Goal: Use online tool/utility: Utilize a website feature to perform a specific function

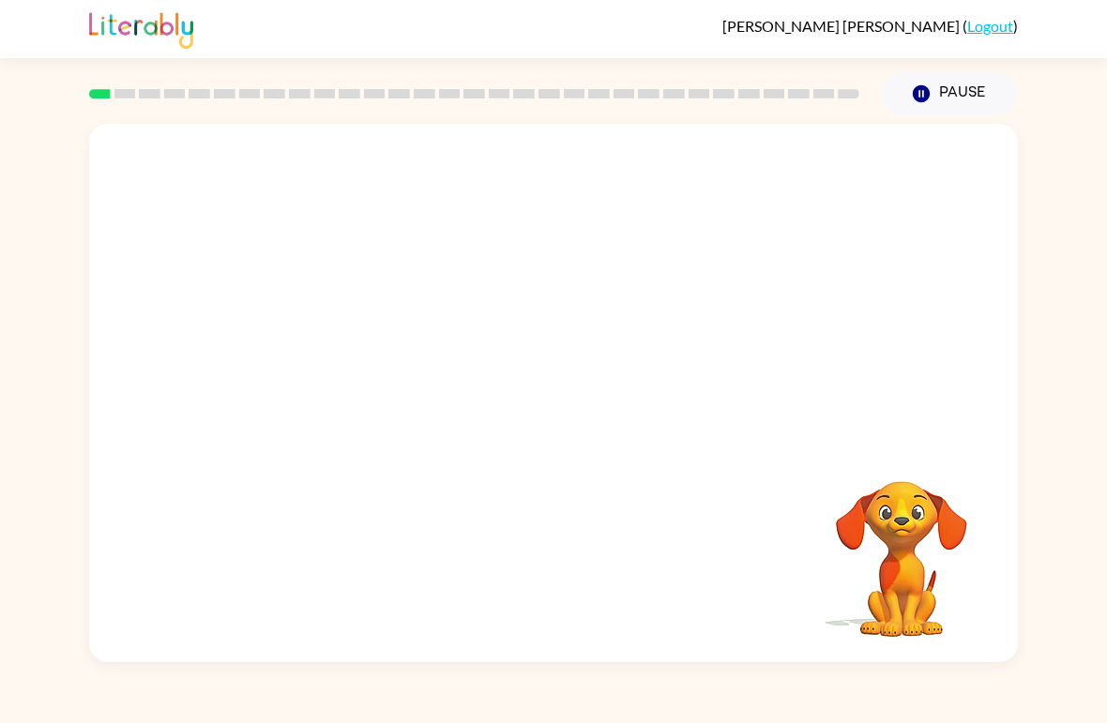
click at [341, 356] on video "Your browser must support playing .mp4 files to use Literably. Please try using…" at bounding box center [553, 283] width 928 height 318
click at [339, 357] on video "Your browser must support playing .mp4 files to use Literably. Please try using…" at bounding box center [553, 283] width 928 height 318
click at [355, 366] on video "Your browser must support playing .mp4 files to use Literably. Please try using…" at bounding box center [553, 283] width 928 height 318
click at [356, 358] on video "Your browser must support playing .mp4 files to use Literably. Please try using…" at bounding box center [553, 283] width 928 height 318
click at [399, 362] on video "Your browser must support playing .mp4 files to use Literably. Please try using…" at bounding box center [553, 283] width 928 height 318
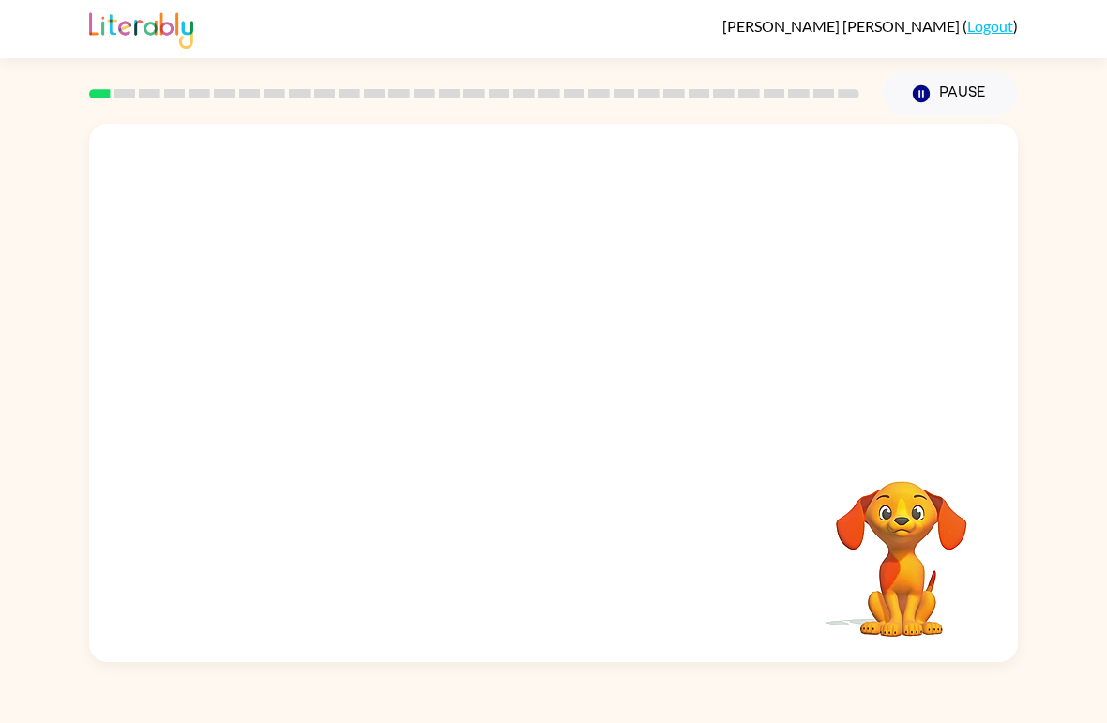
click at [370, 346] on video "Your browser must support playing .mp4 files to use Literably. Please try using…" at bounding box center [553, 283] width 928 height 318
click at [385, 373] on video "Your browser must support playing .mp4 files to use Literably. Please try using…" at bounding box center [553, 283] width 928 height 318
click at [333, 346] on video "Your browser must support playing .mp4 files to use Literably. Please try using…" at bounding box center [553, 283] width 928 height 318
click at [574, 392] on button "button" at bounding box center [553, 403] width 120 height 68
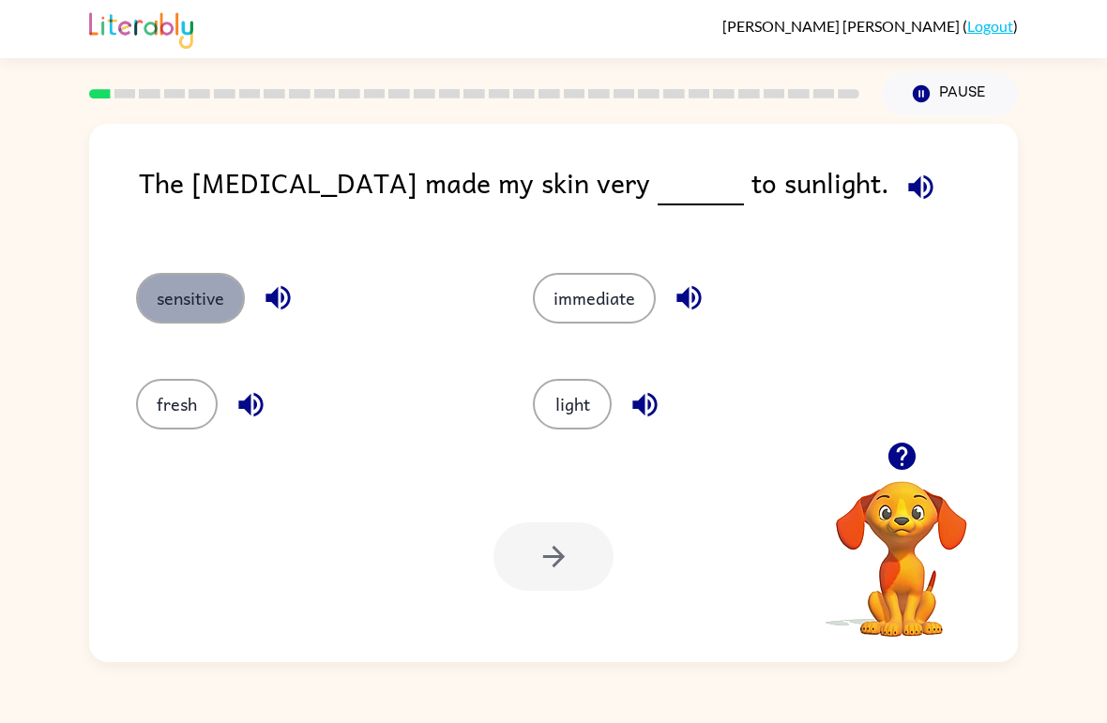
click at [218, 318] on button "sensitive" at bounding box center [190, 298] width 109 height 51
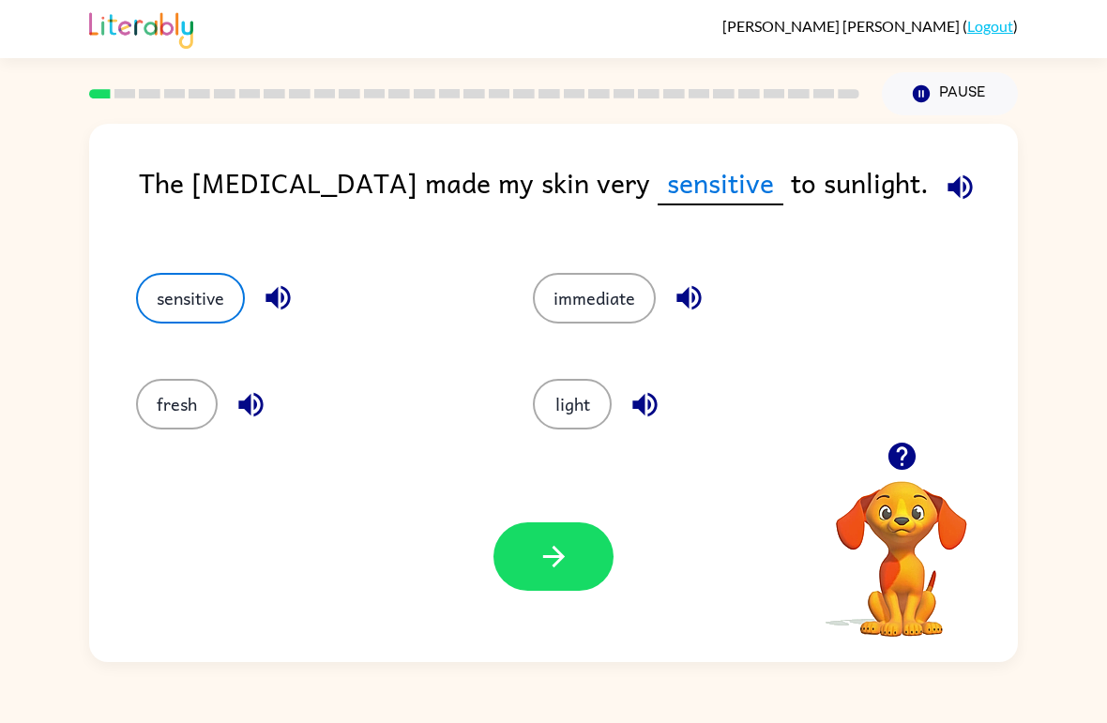
click at [520, 490] on div "Your browser must support playing .mp4 files to use Literably. Please try using…" at bounding box center [553, 556] width 928 height 211
click at [534, 583] on button "button" at bounding box center [553, 556] width 120 height 68
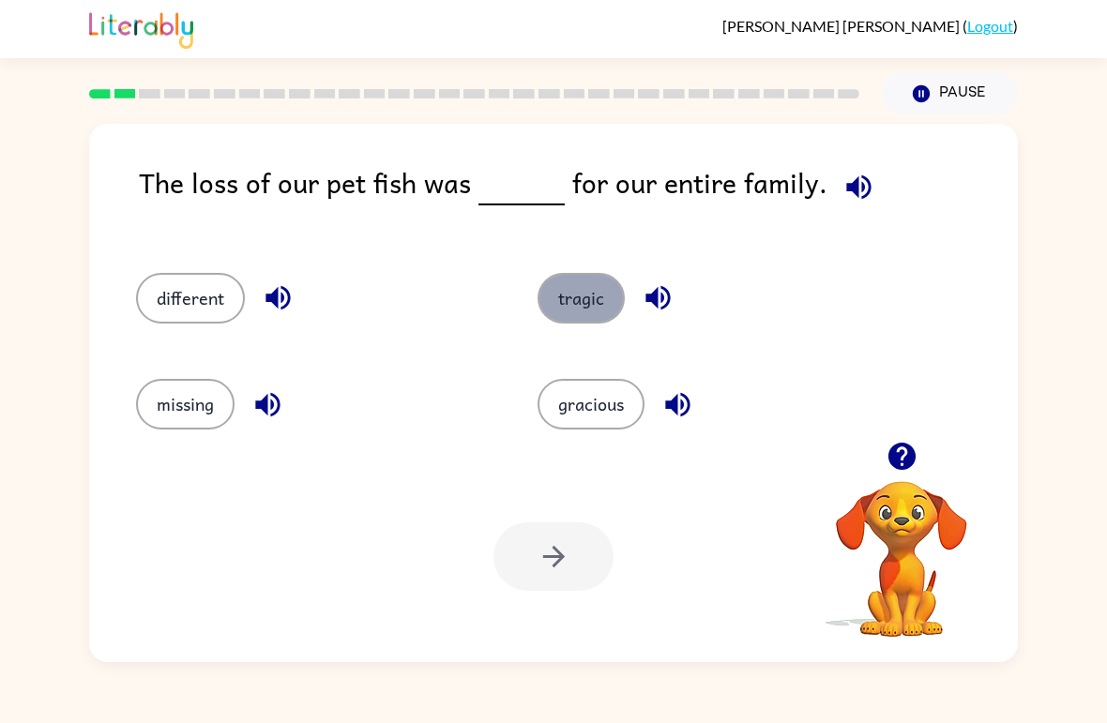
click at [580, 304] on button "tragic" at bounding box center [580, 298] width 87 height 51
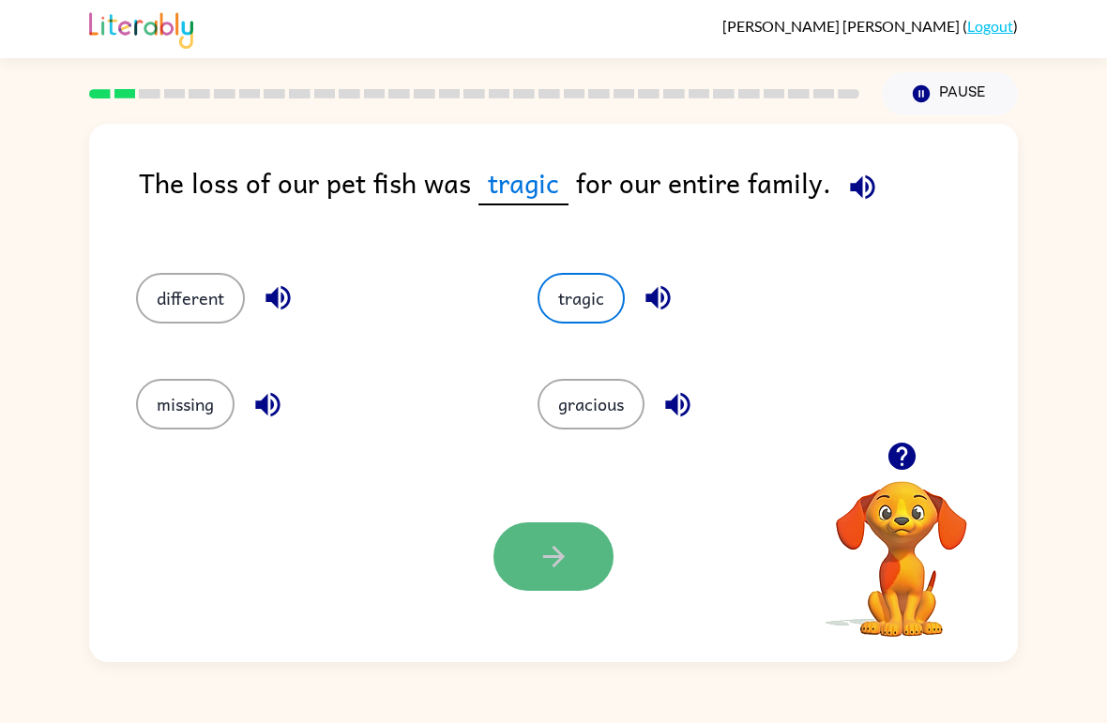
click at [585, 573] on button "button" at bounding box center [553, 556] width 120 height 68
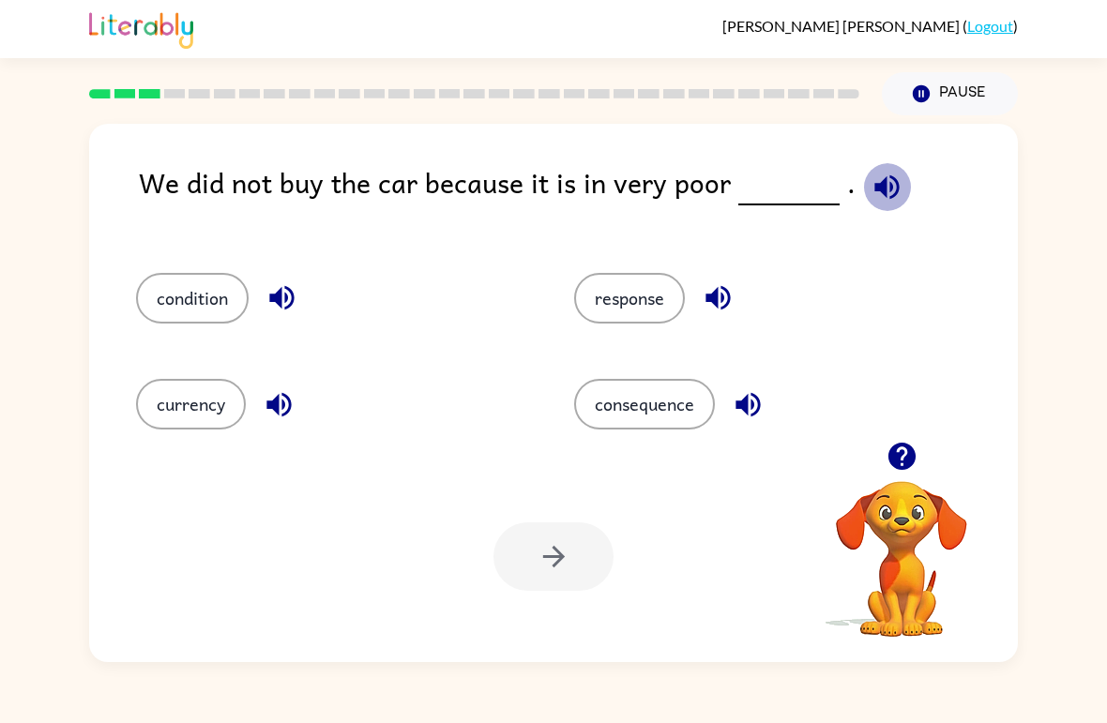
click at [878, 179] on icon "button" at bounding box center [886, 186] width 24 height 24
click at [234, 279] on button "condition" at bounding box center [192, 298] width 113 height 51
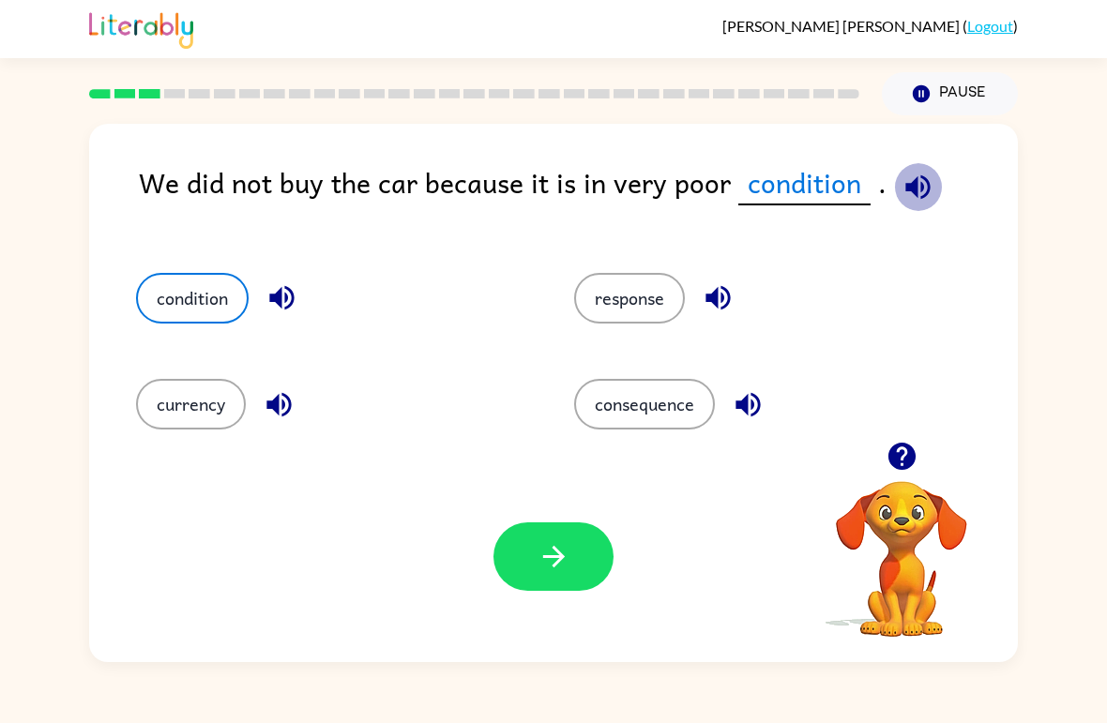
click at [915, 188] on icon "button" at bounding box center [917, 186] width 24 height 24
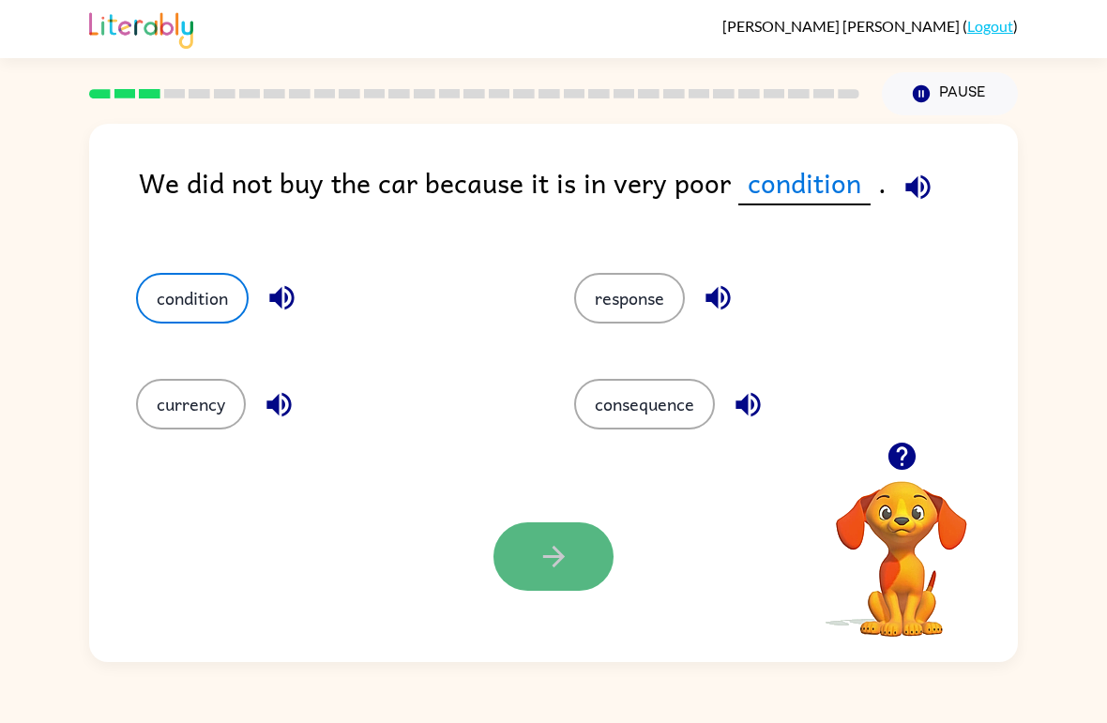
click at [579, 586] on button "button" at bounding box center [553, 556] width 120 height 68
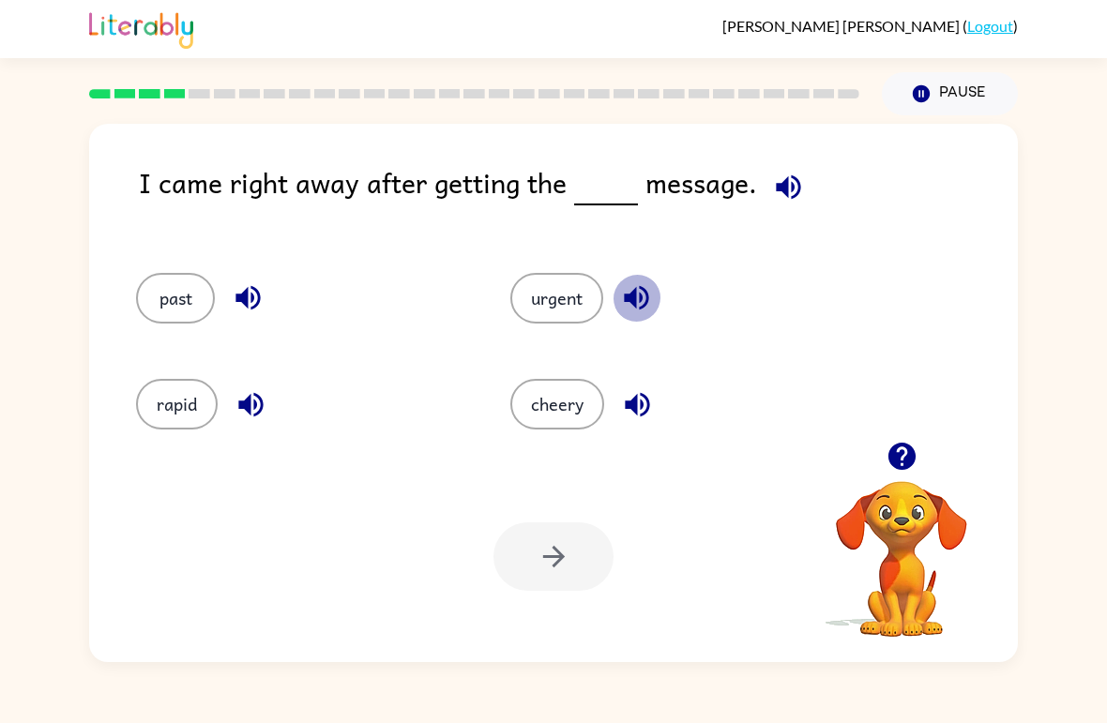
click at [635, 302] on icon "button" at bounding box center [636, 298] width 24 height 24
click at [584, 423] on button "cheery" at bounding box center [557, 404] width 94 height 51
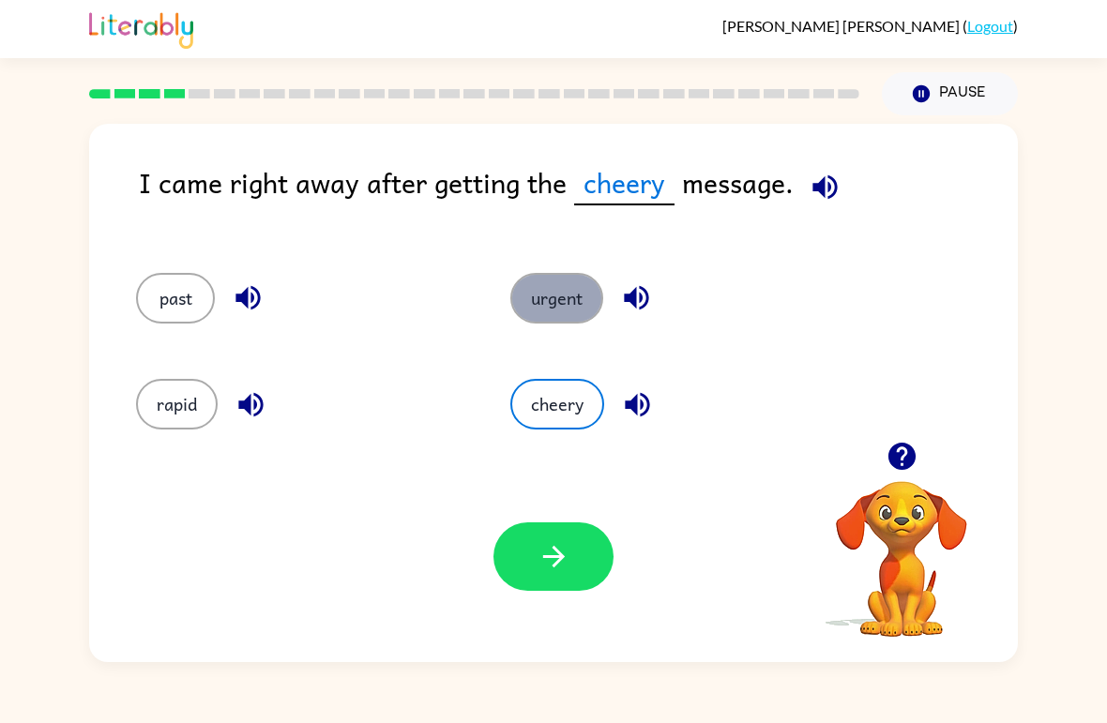
click at [556, 316] on button "urgent" at bounding box center [556, 298] width 93 height 51
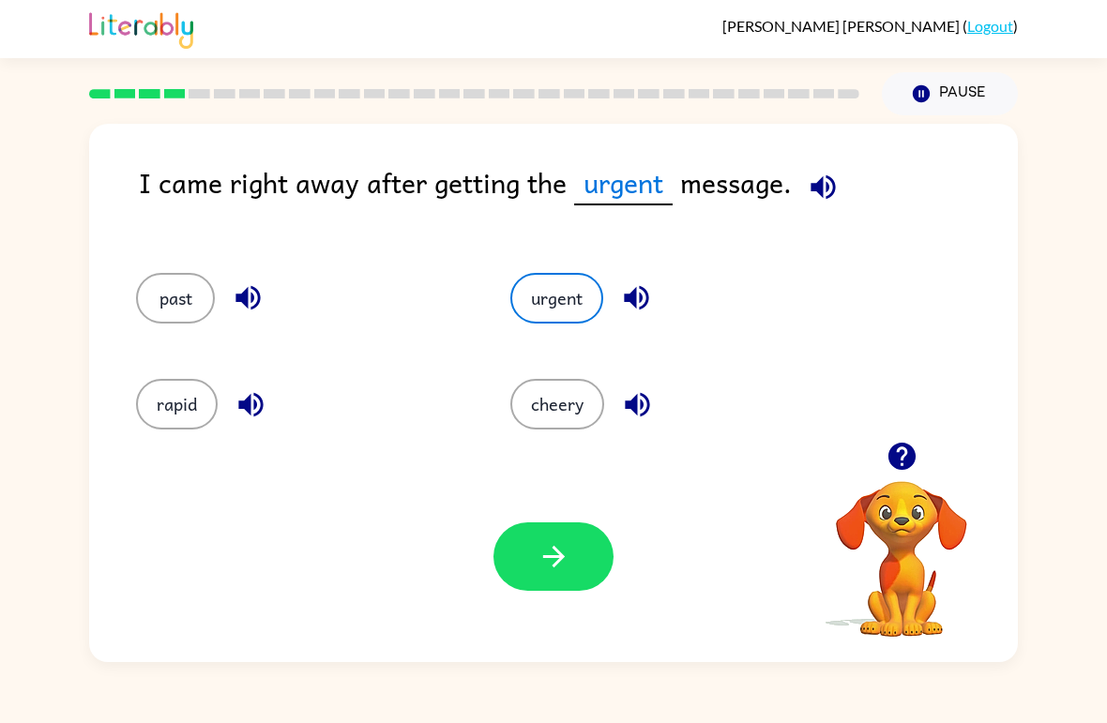
click at [818, 203] on icon "button" at bounding box center [822, 187] width 33 height 33
click at [565, 583] on button "button" at bounding box center [553, 556] width 120 height 68
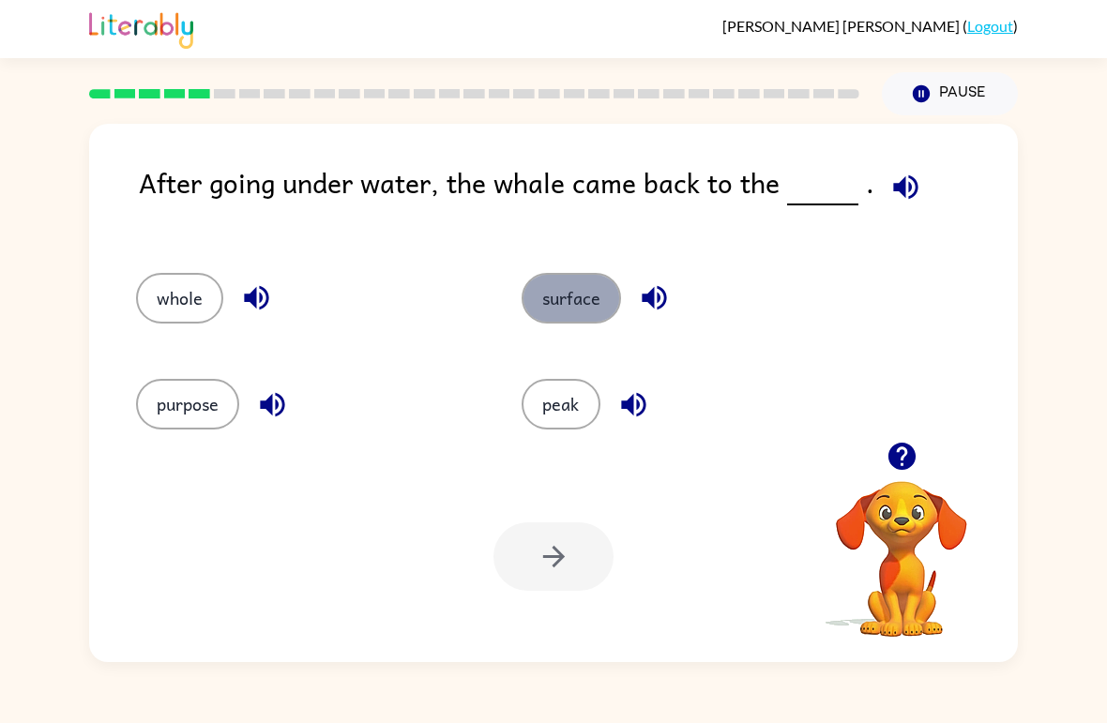
click at [569, 298] on button "surface" at bounding box center [570, 298] width 99 height 51
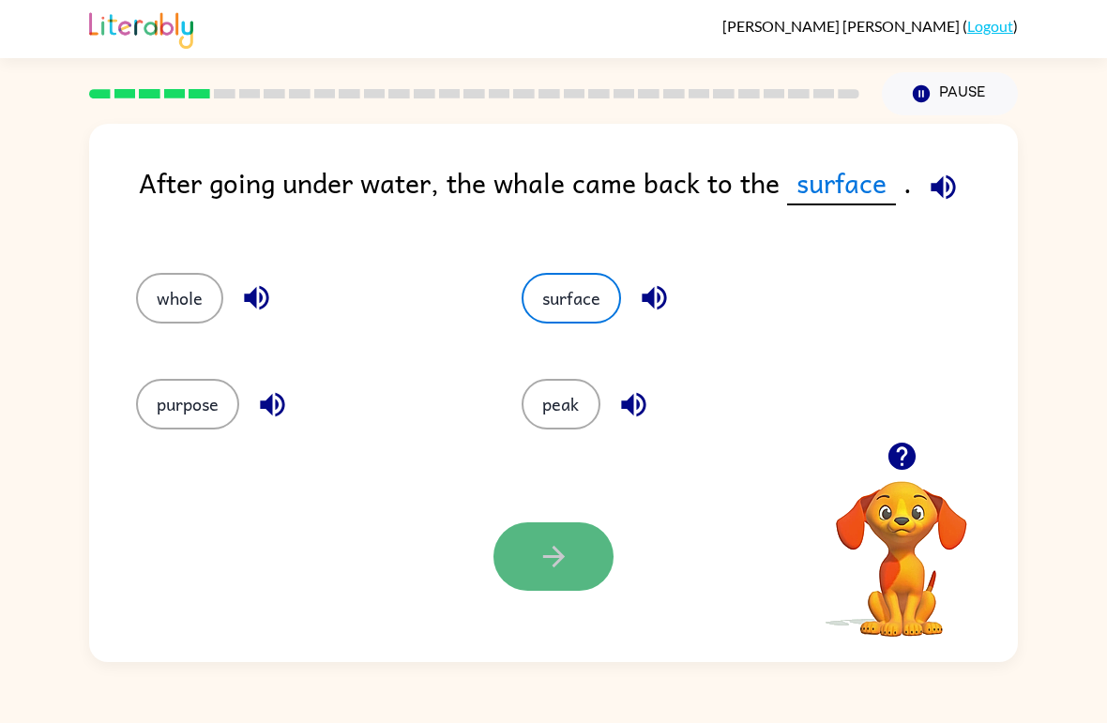
click at [594, 562] on button "button" at bounding box center [553, 556] width 120 height 68
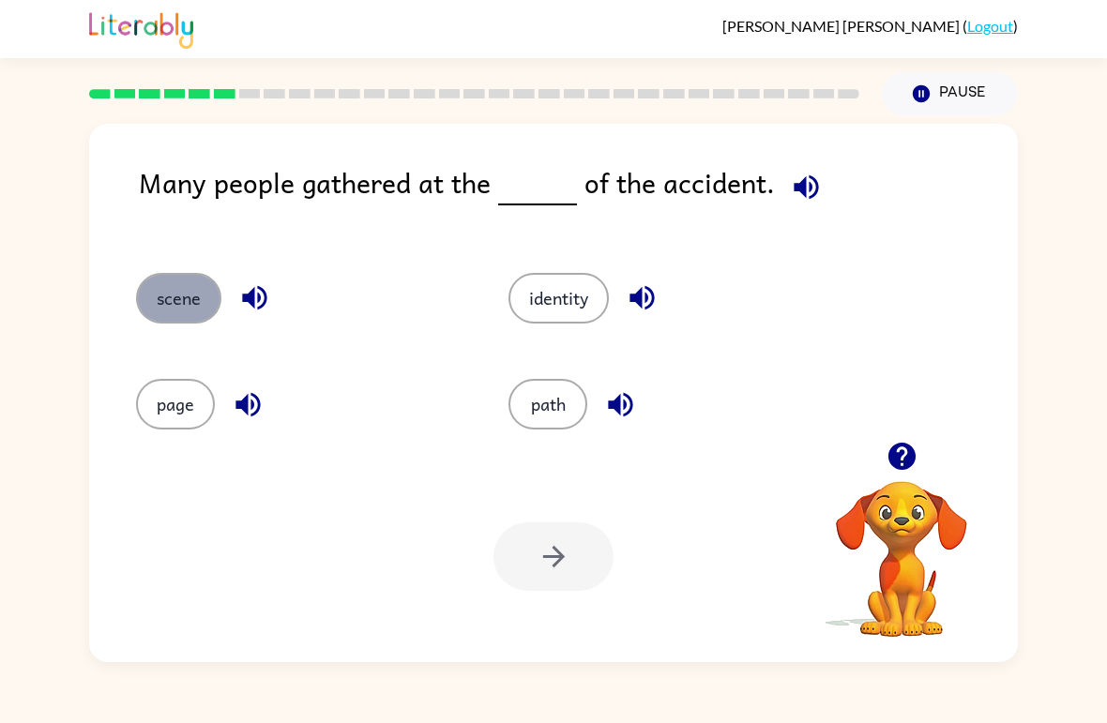
click at [174, 308] on button "scene" at bounding box center [178, 298] width 85 height 51
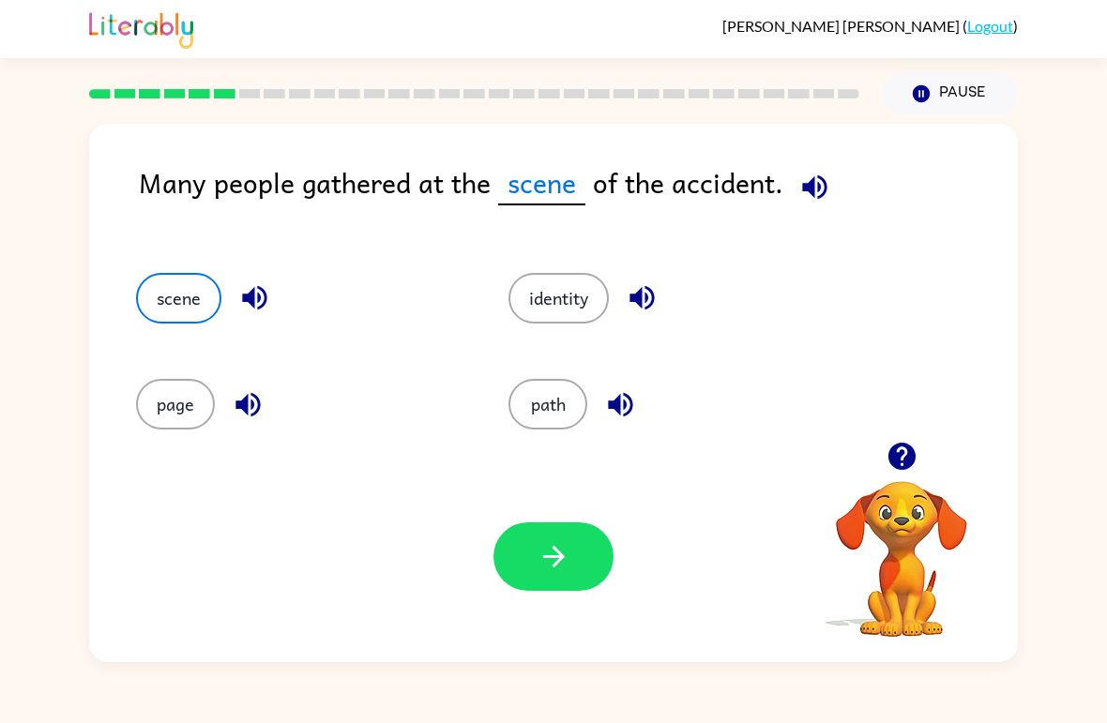
click at [618, 532] on div "Your browser must support playing .mp4 files to use Literably. Please try using…" at bounding box center [553, 556] width 928 height 211
click at [546, 551] on icon "button" at bounding box center [553, 556] width 33 height 33
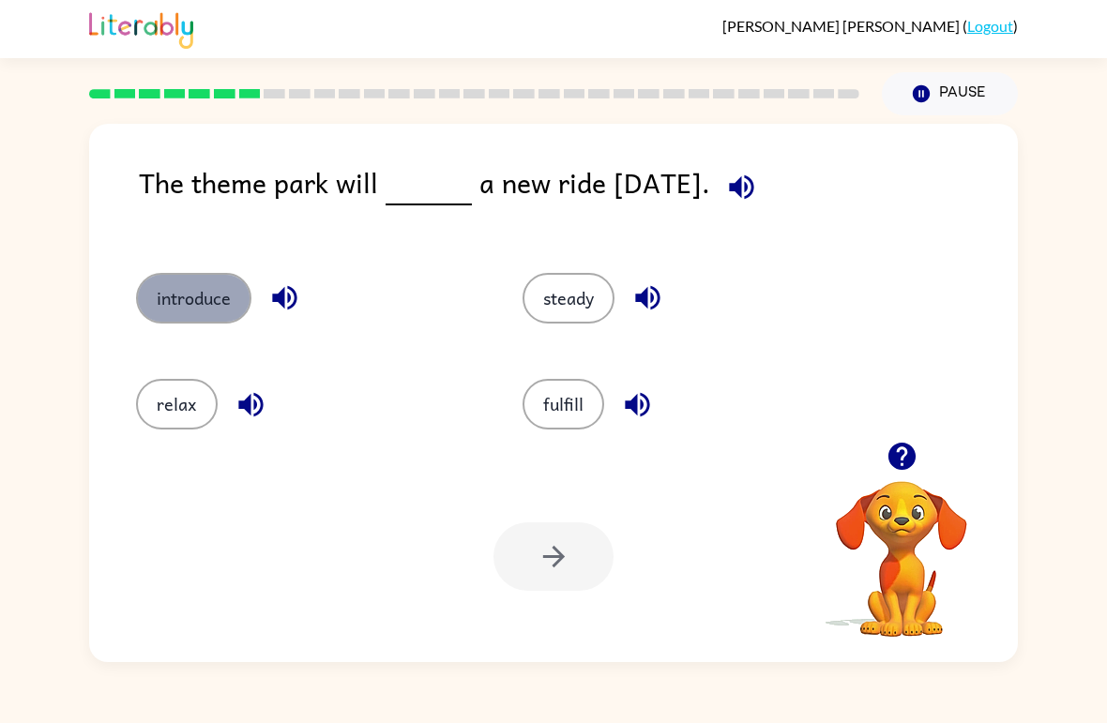
click at [176, 311] on button "introduce" at bounding box center [193, 298] width 115 height 51
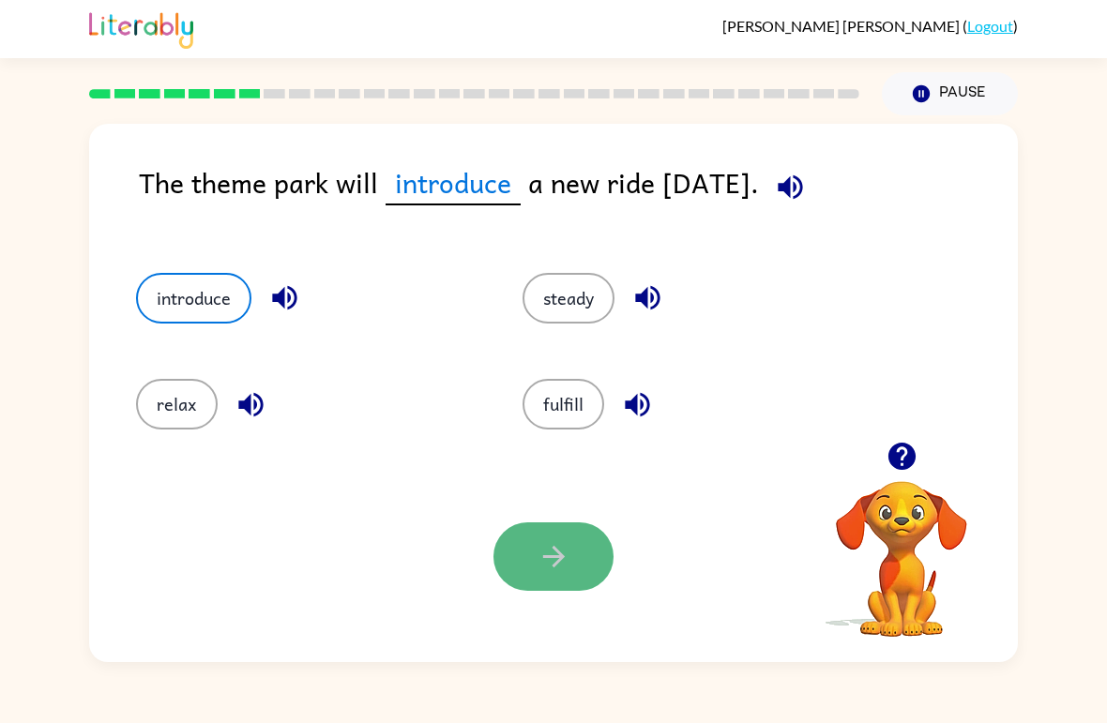
click at [578, 564] on button "button" at bounding box center [553, 556] width 120 height 68
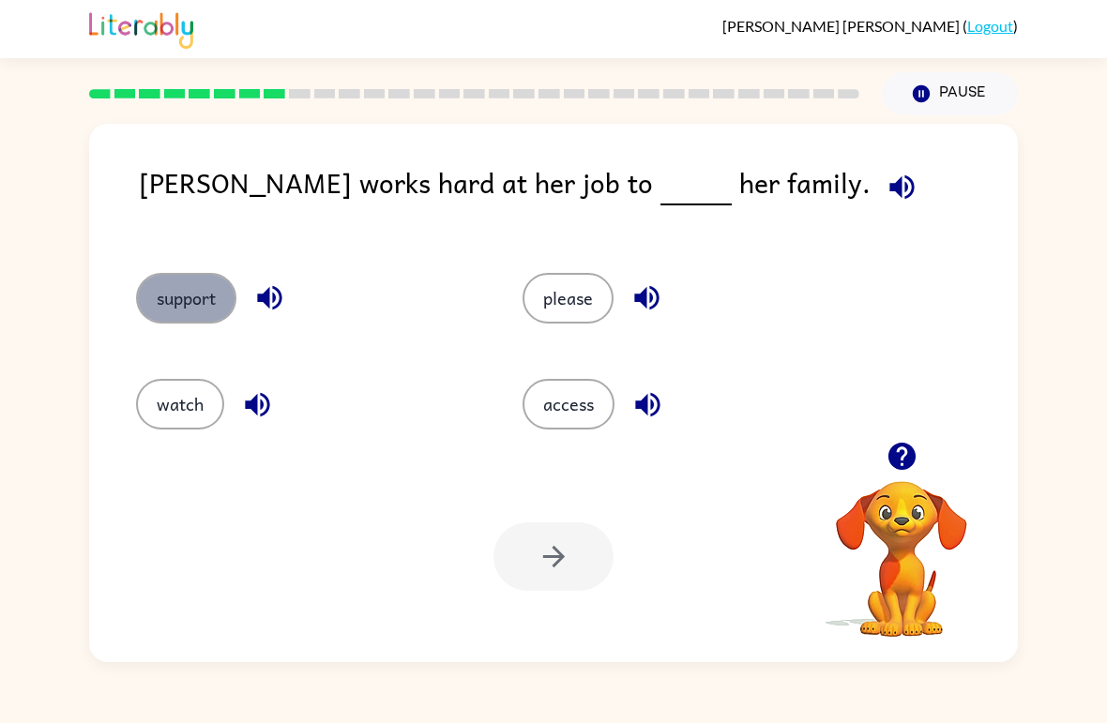
click at [188, 300] on button "support" at bounding box center [186, 298] width 100 height 51
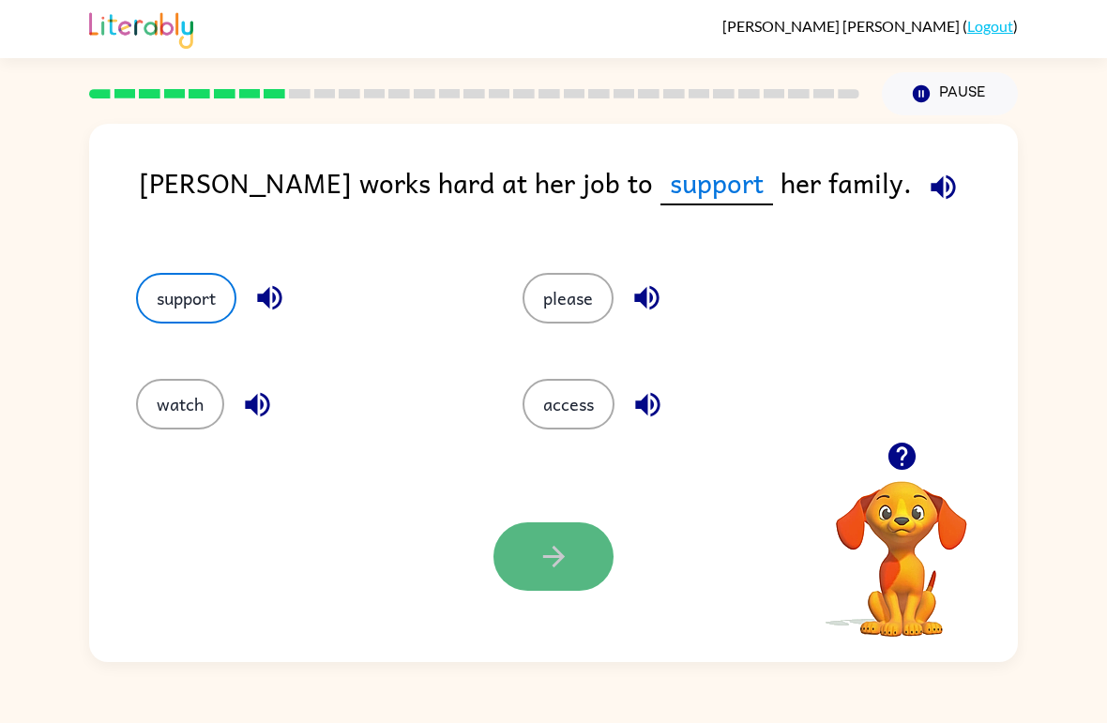
click at [550, 569] on icon "button" at bounding box center [553, 556] width 33 height 33
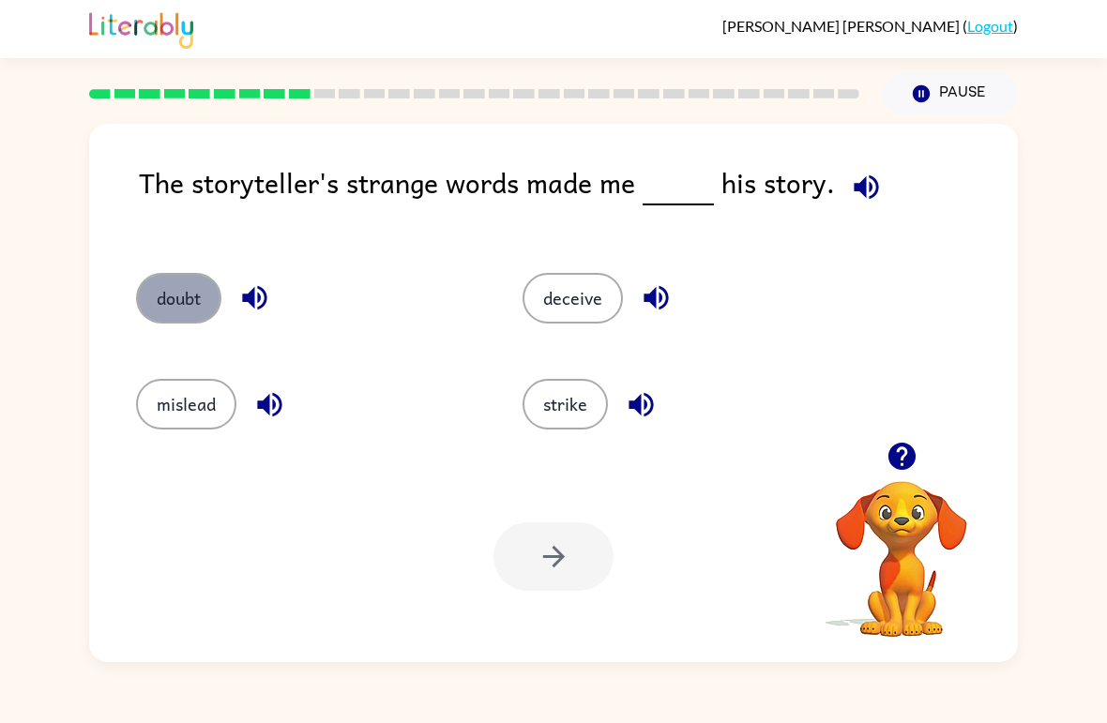
click at [154, 317] on button "doubt" at bounding box center [178, 298] width 85 height 51
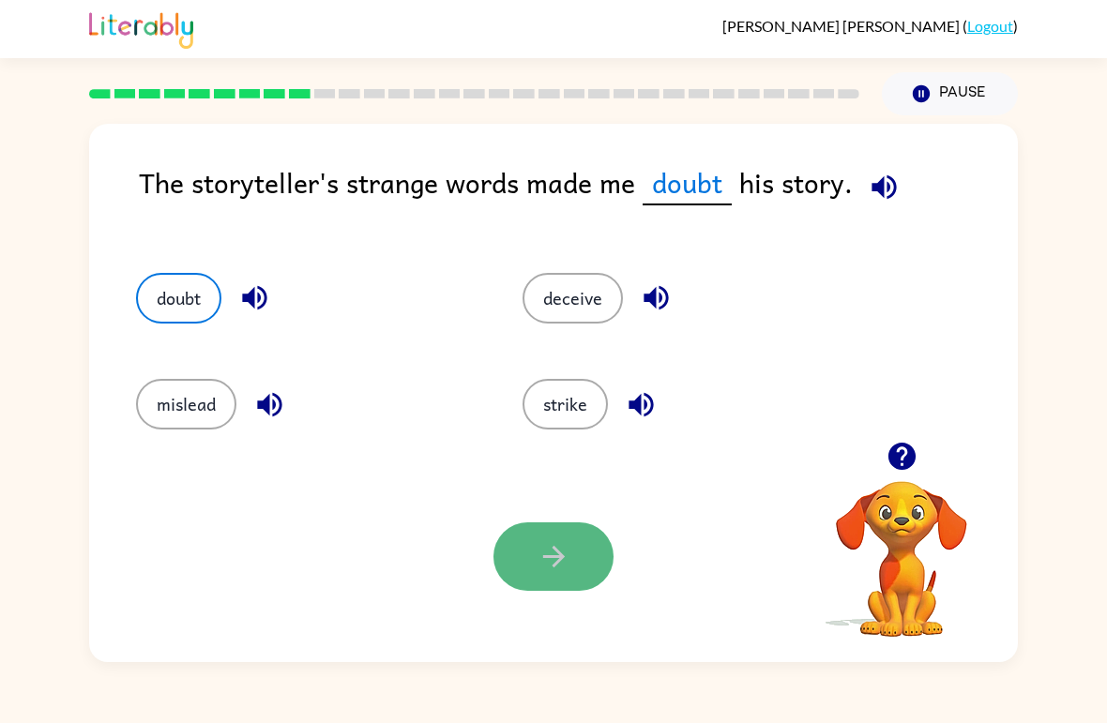
click at [537, 524] on button "button" at bounding box center [553, 556] width 120 height 68
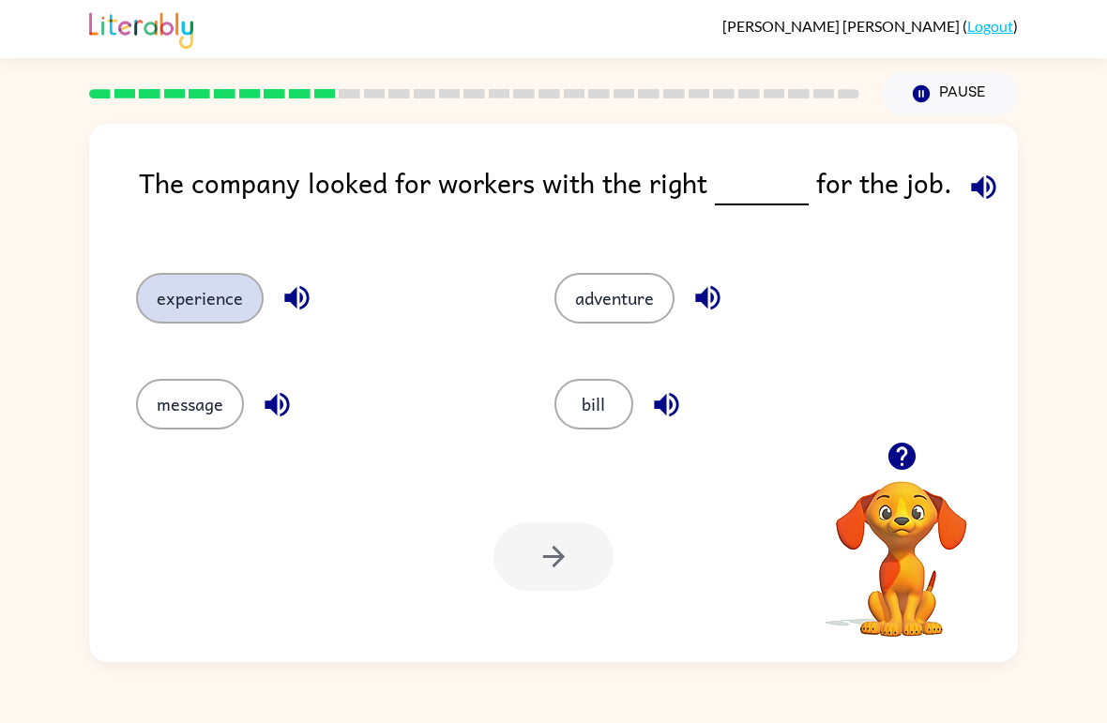
click at [233, 308] on button "experience" at bounding box center [200, 298] width 128 height 51
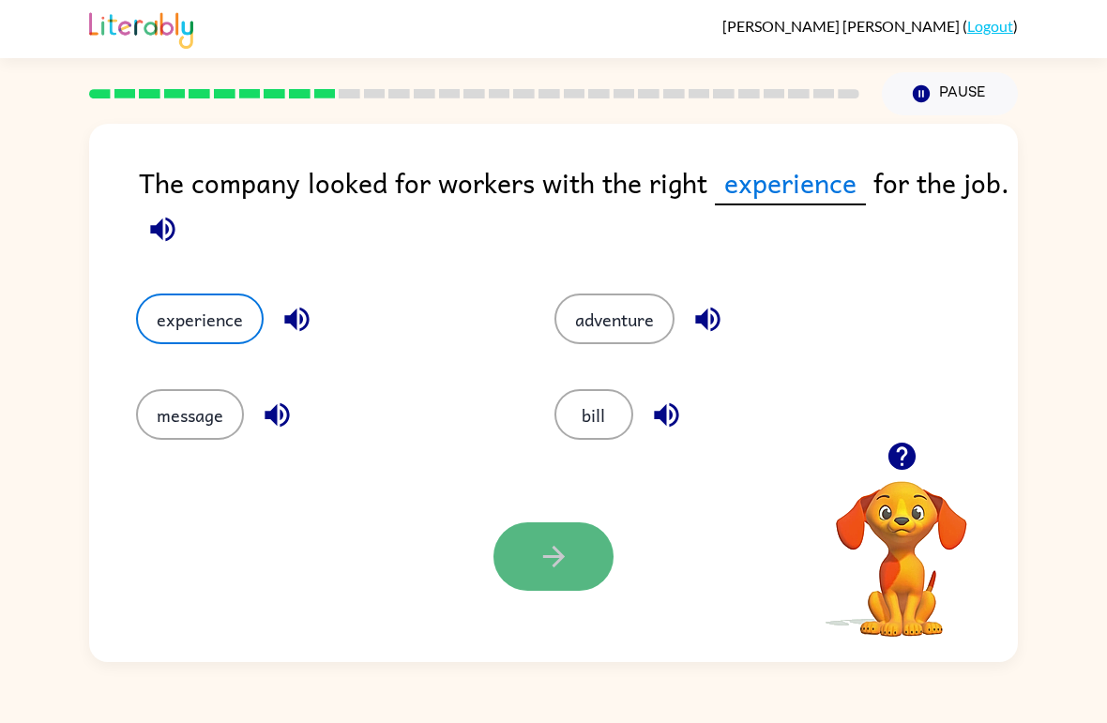
click at [575, 528] on button "button" at bounding box center [553, 556] width 120 height 68
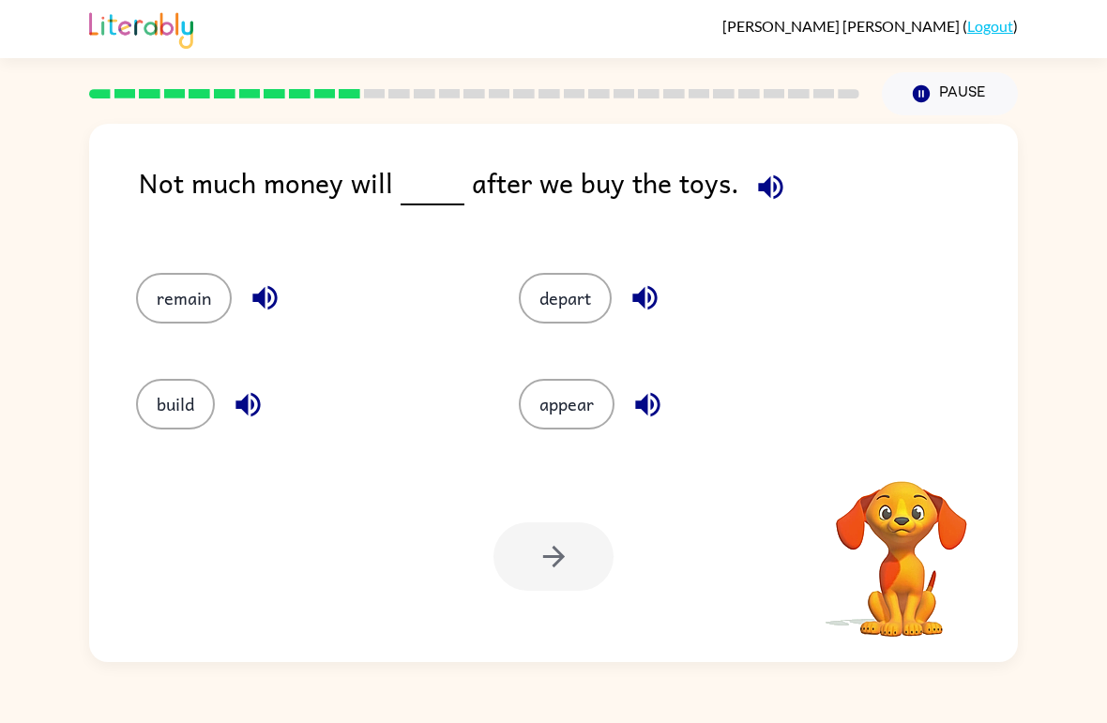
click at [575, 528] on div at bounding box center [553, 556] width 120 height 68
click at [177, 298] on button "remain" at bounding box center [184, 298] width 96 height 51
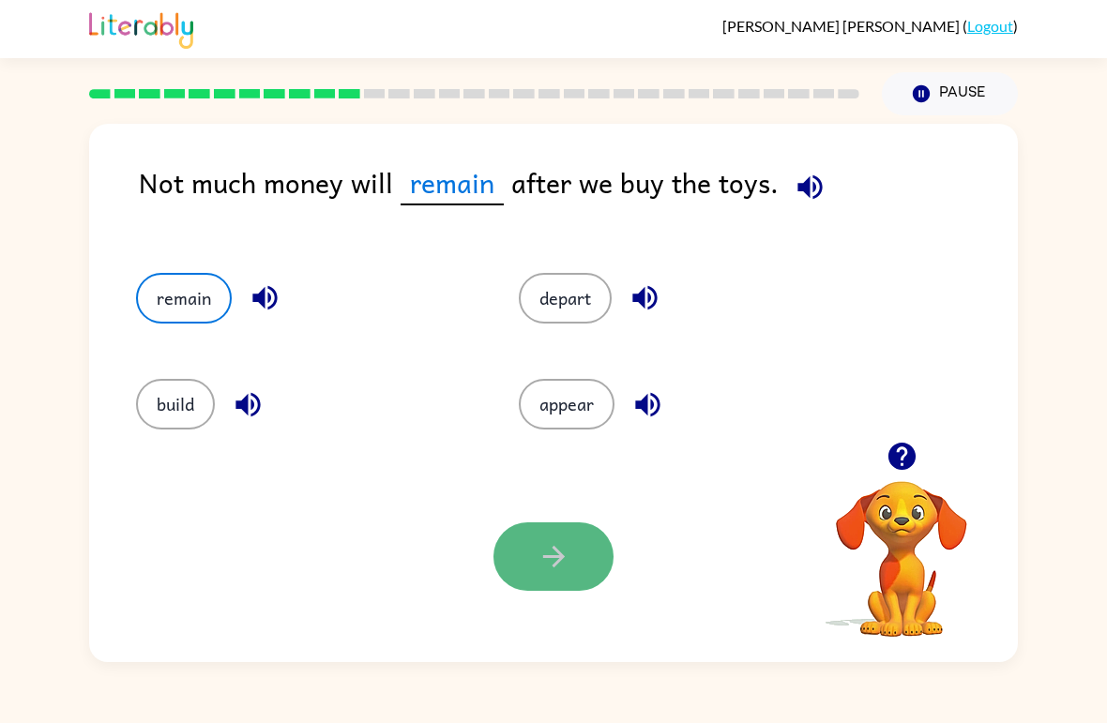
click at [561, 560] on icon "button" at bounding box center [553, 557] width 22 height 22
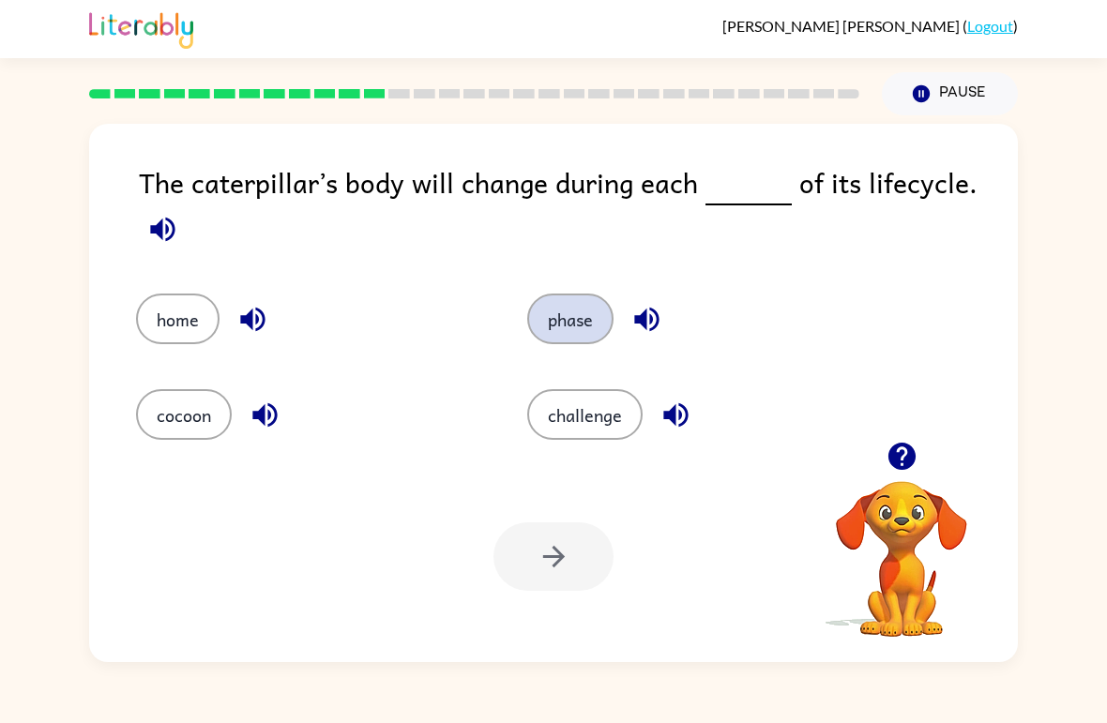
click at [586, 326] on button "phase" at bounding box center [570, 319] width 86 height 51
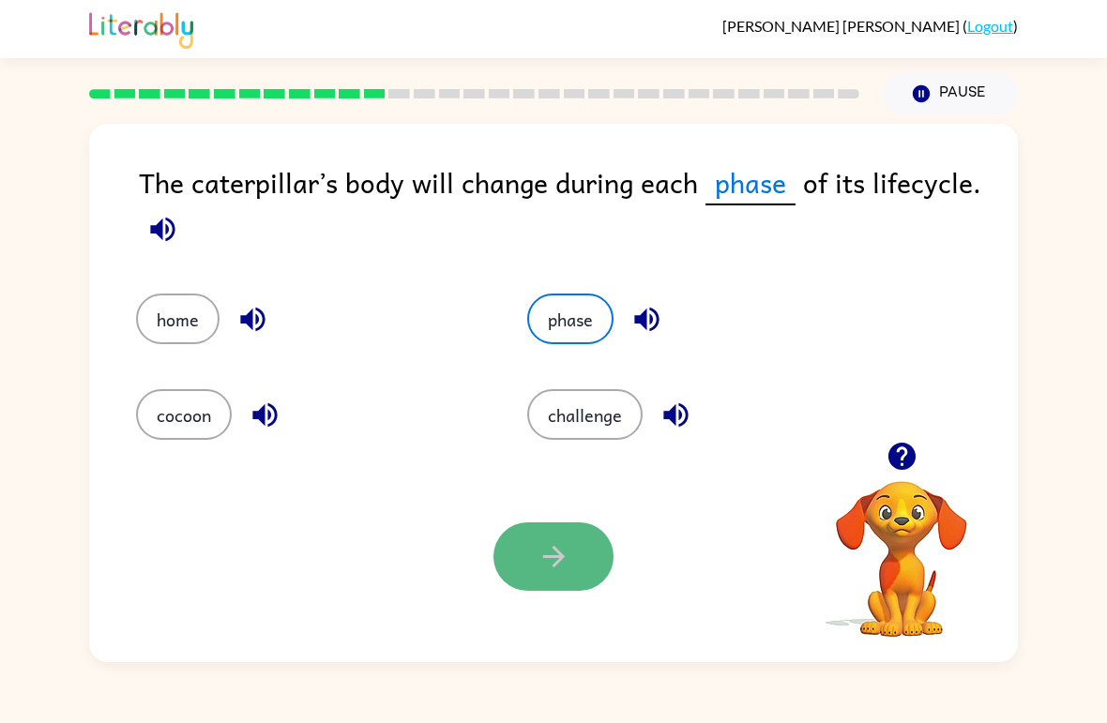
click at [567, 569] on icon "button" at bounding box center [553, 556] width 33 height 33
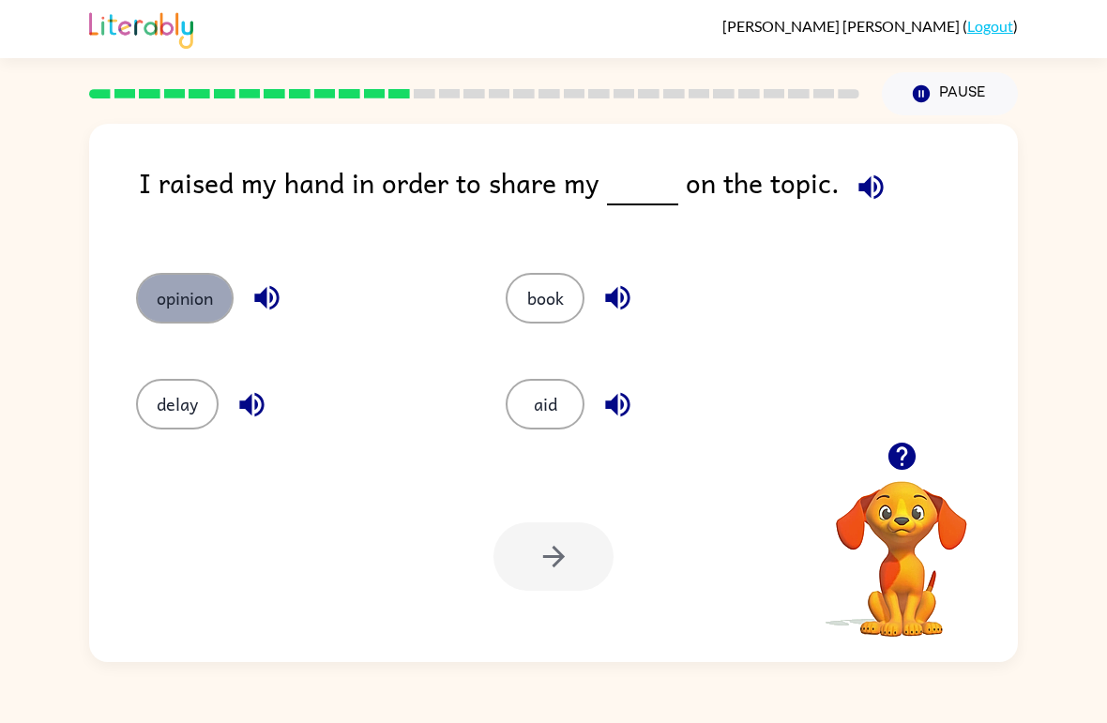
click at [203, 295] on button "opinion" at bounding box center [185, 298] width 98 height 51
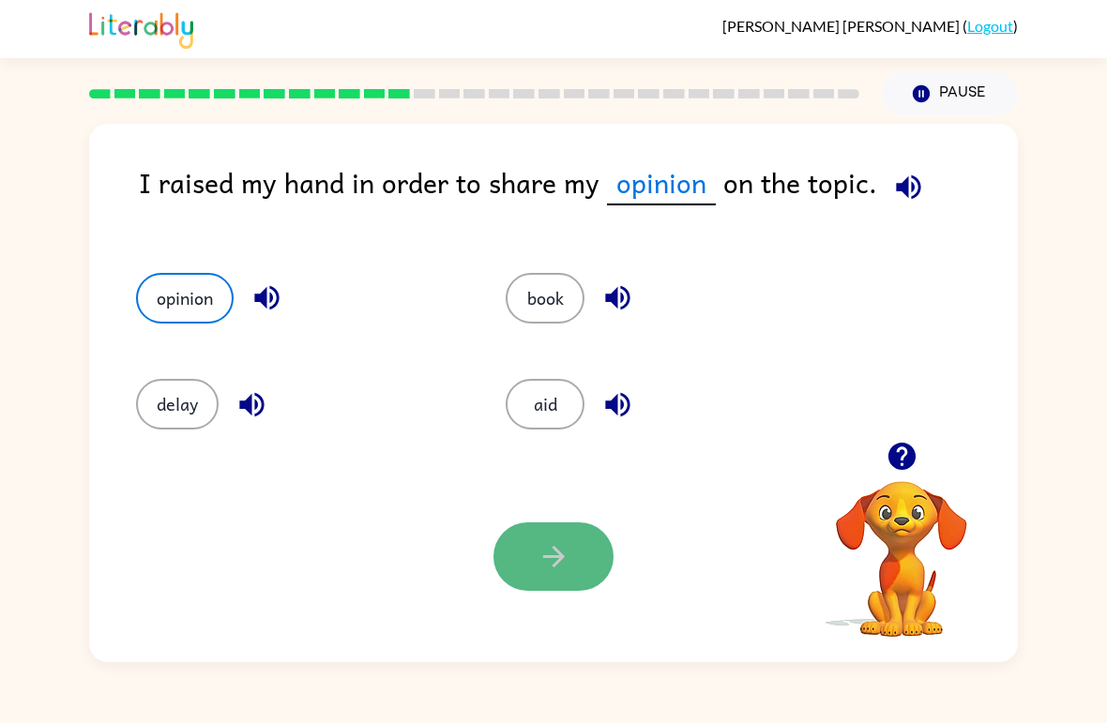
click at [580, 551] on button "button" at bounding box center [553, 556] width 120 height 68
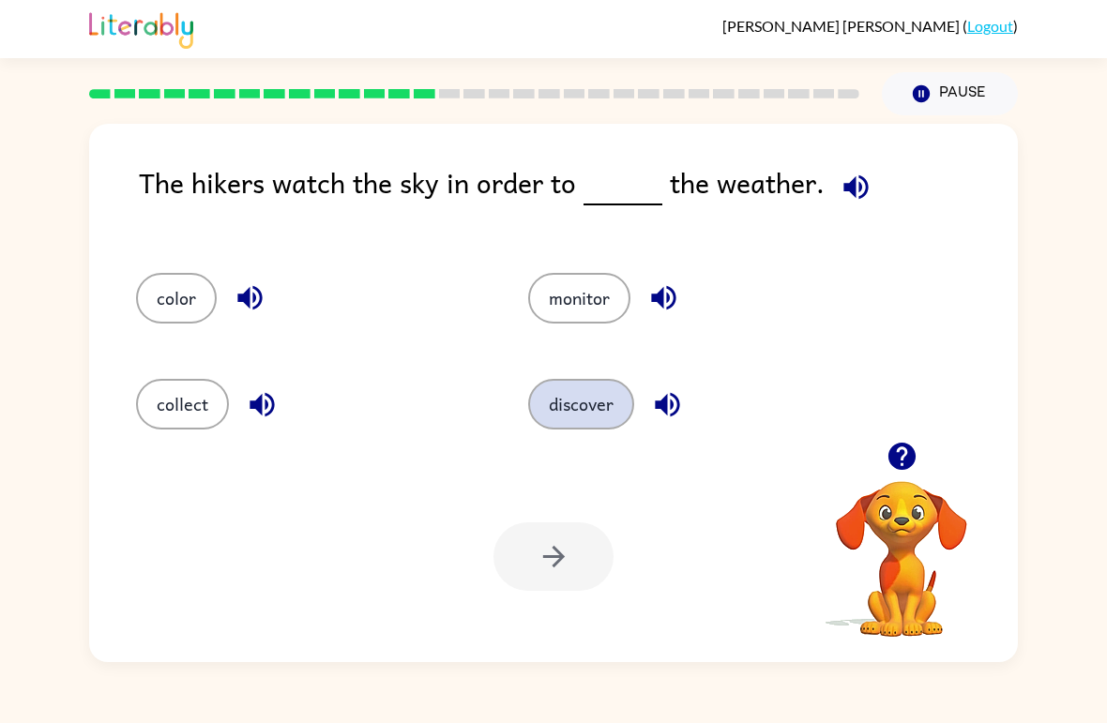
click at [576, 385] on button "discover" at bounding box center [581, 404] width 106 height 51
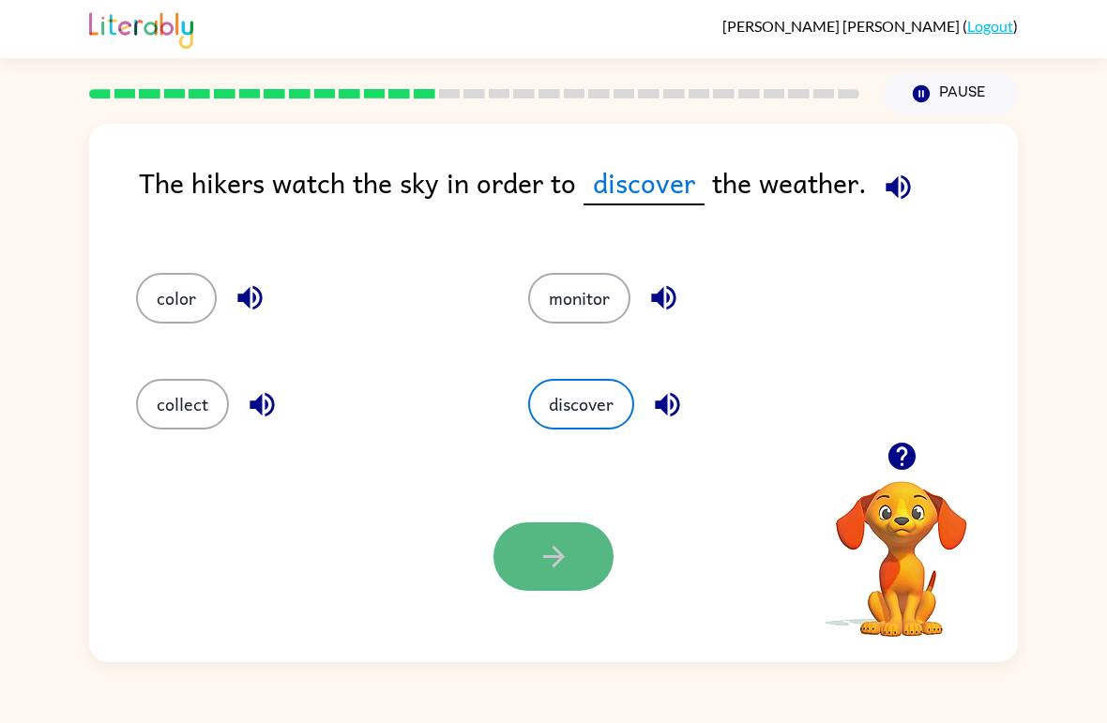
click at [564, 570] on icon "button" at bounding box center [553, 556] width 33 height 33
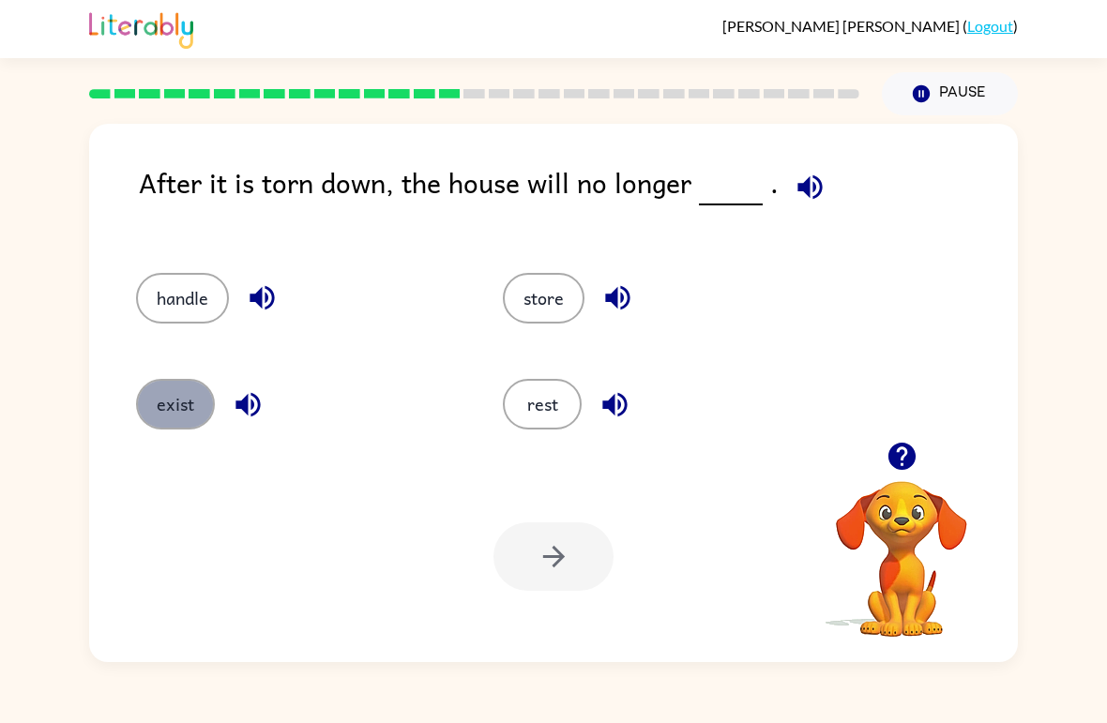
click at [189, 419] on button "exist" at bounding box center [175, 404] width 79 height 51
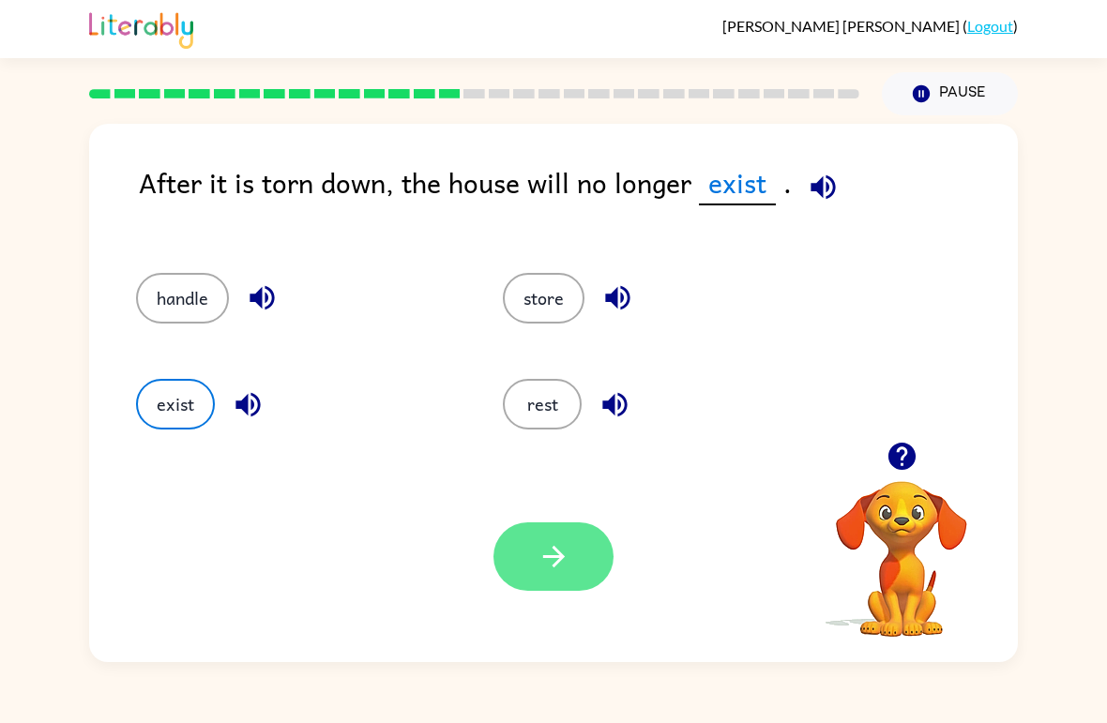
click at [568, 586] on button "button" at bounding box center [553, 556] width 120 height 68
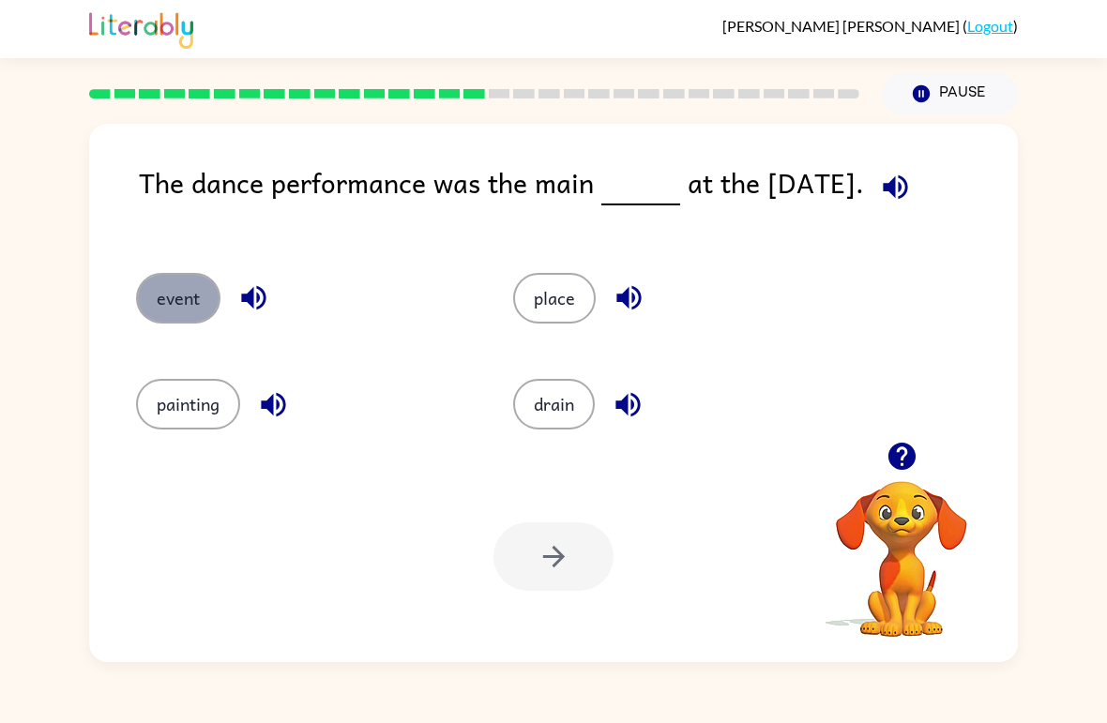
click at [184, 300] on button "event" at bounding box center [178, 298] width 84 height 51
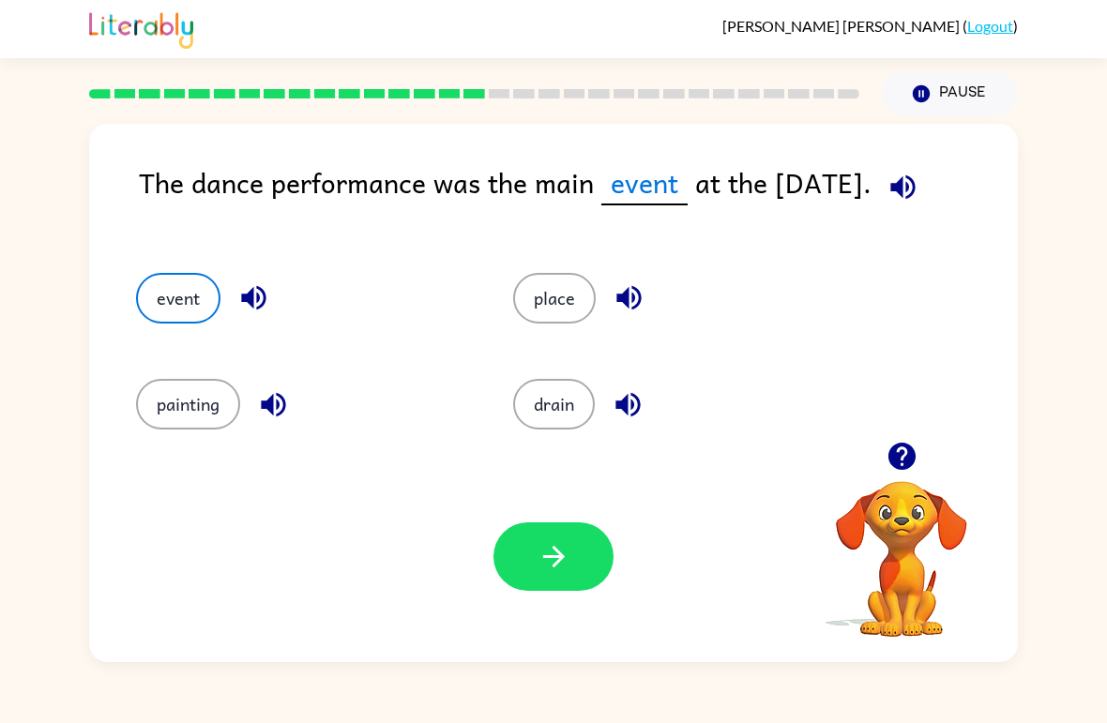
click at [582, 597] on div "Your browser must support playing .mp4 files to use Literably. Please try using…" at bounding box center [553, 556] width 928 height 211
click at [568, 567] on icon "button" at bounding box center [553, 556] width 33 height 33
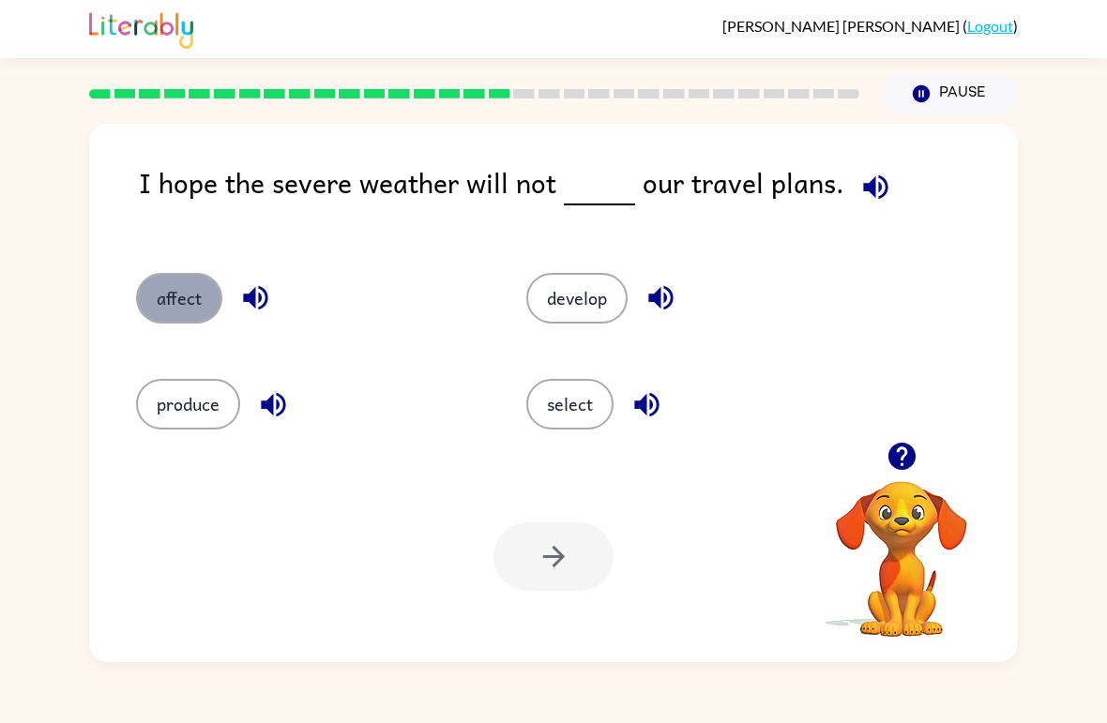
click at [158, 302] on button "affect" at bounding box center [179, 298] width 86 height 51
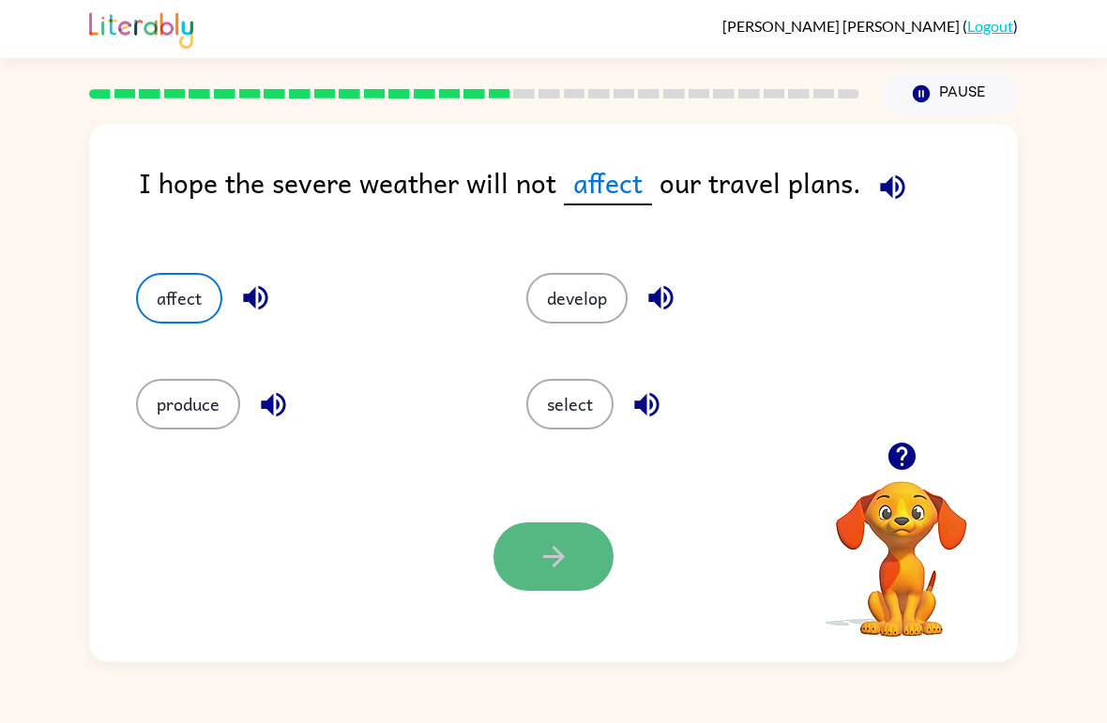
click at [570, 561] on button "button" at bounding box center [553, 556] width 120 height 68
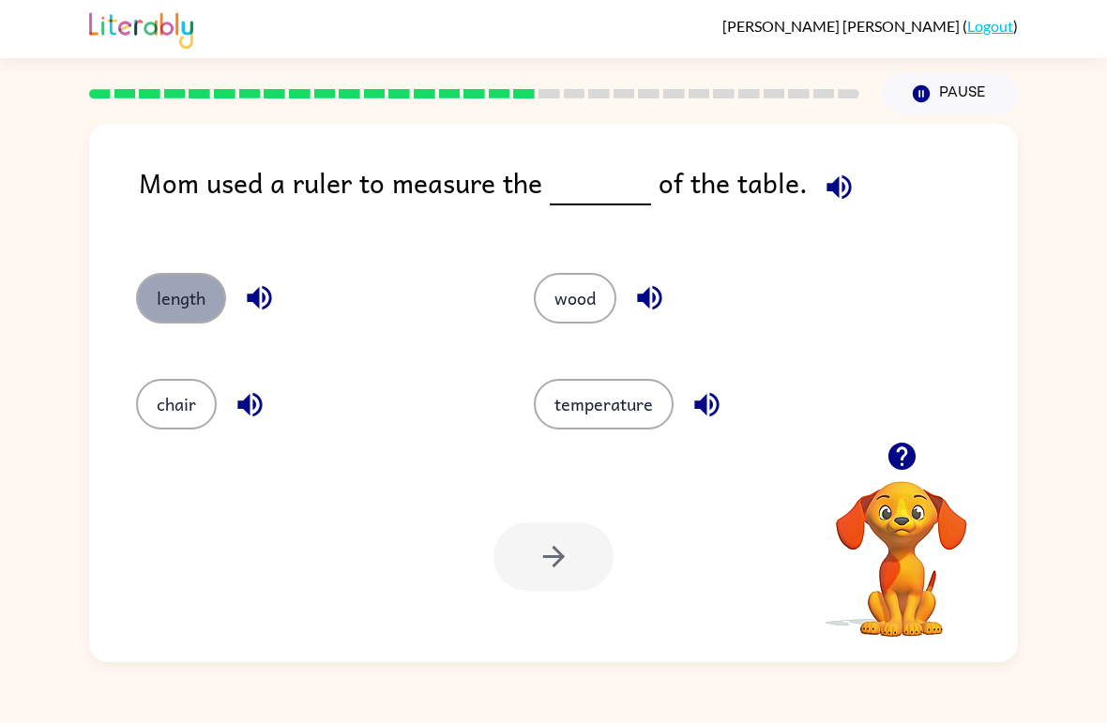
click at [143, 286] on button "length" at bounding box center [181, 298] width 90 height 51
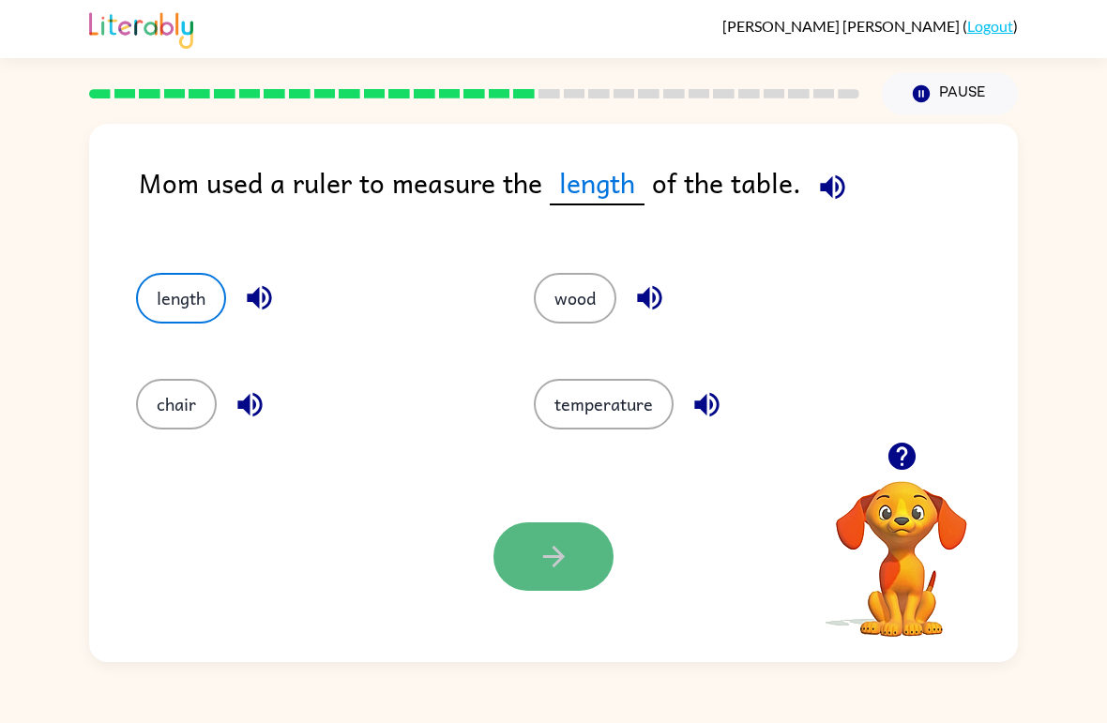
click at [534, 542] on button "button" at bounding box center [553, 556] width 120 height 68
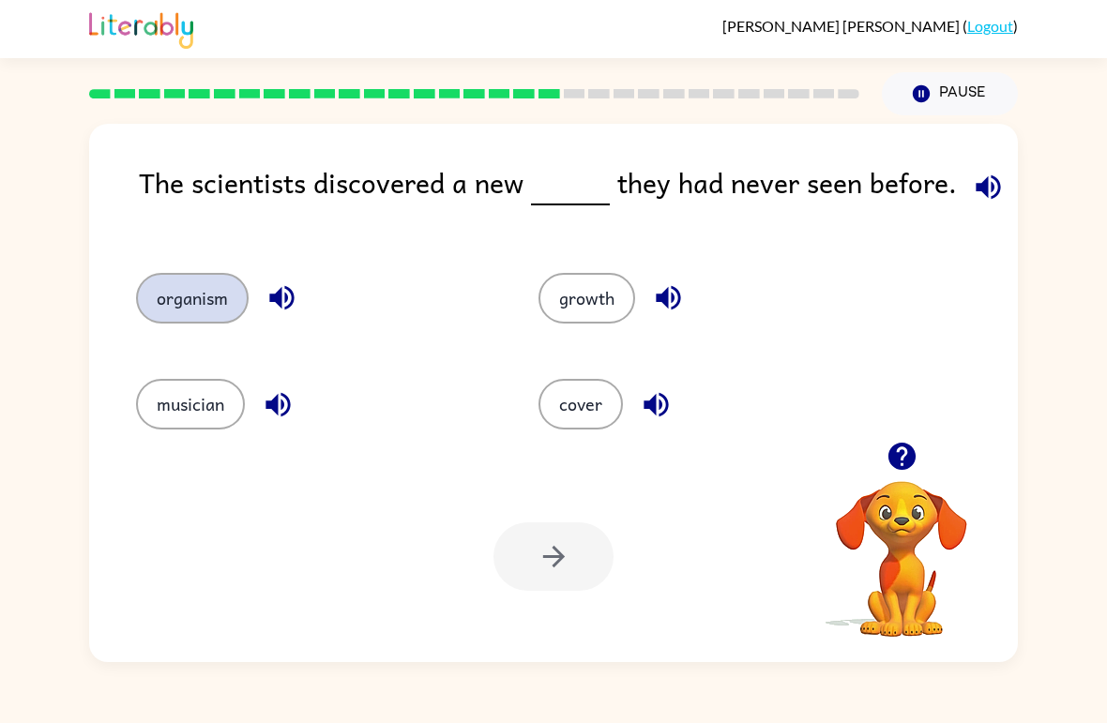
click at [218, 298] on button "organism" at bounding box center [192, 298] width 113 height 51
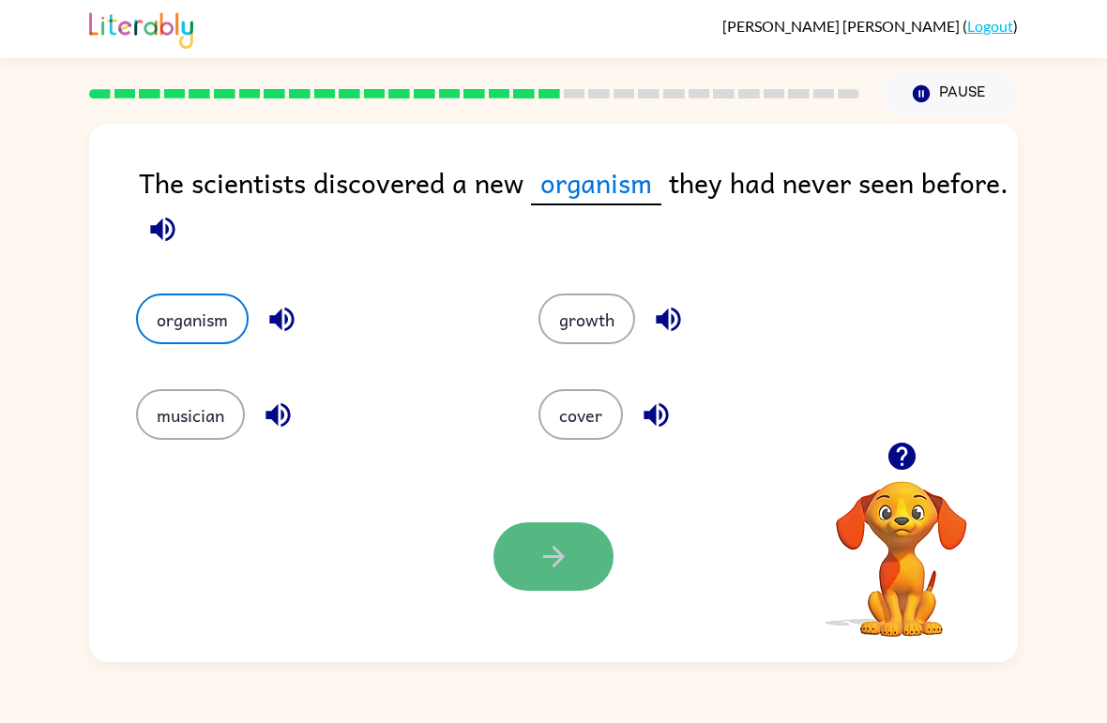
click at [542, 578] on button "button" at bounding box center [553, 556] width 120 height 68
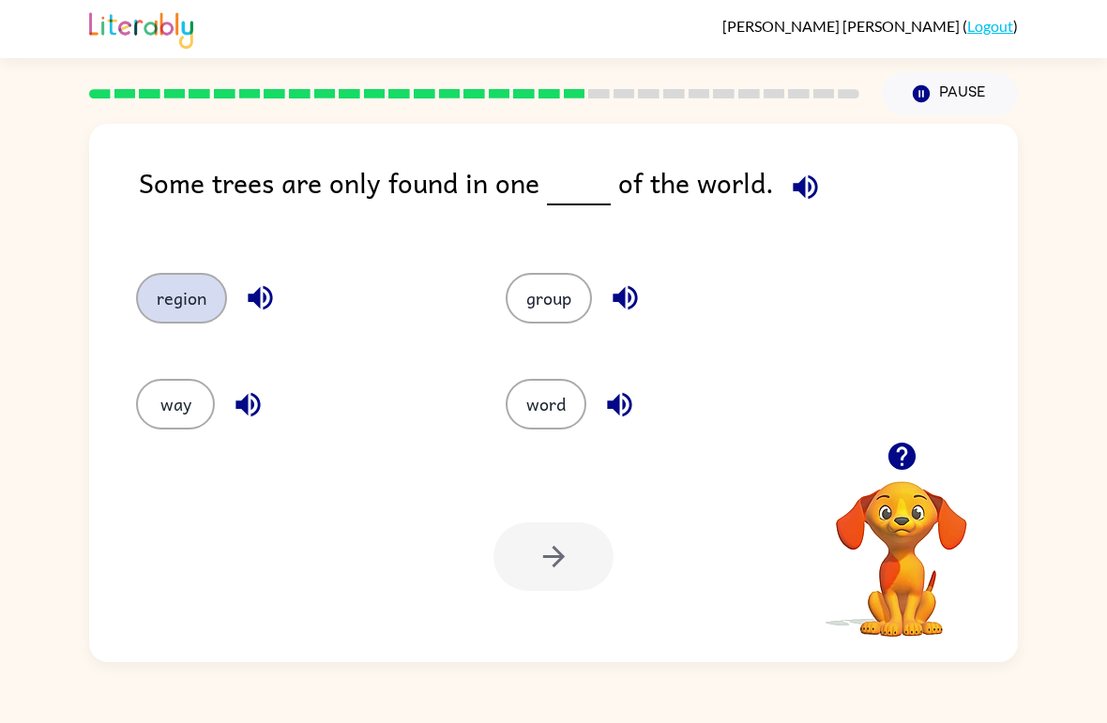
click at [158, 315] on button "region" at bounding box center [181, 298] width 91 height 51
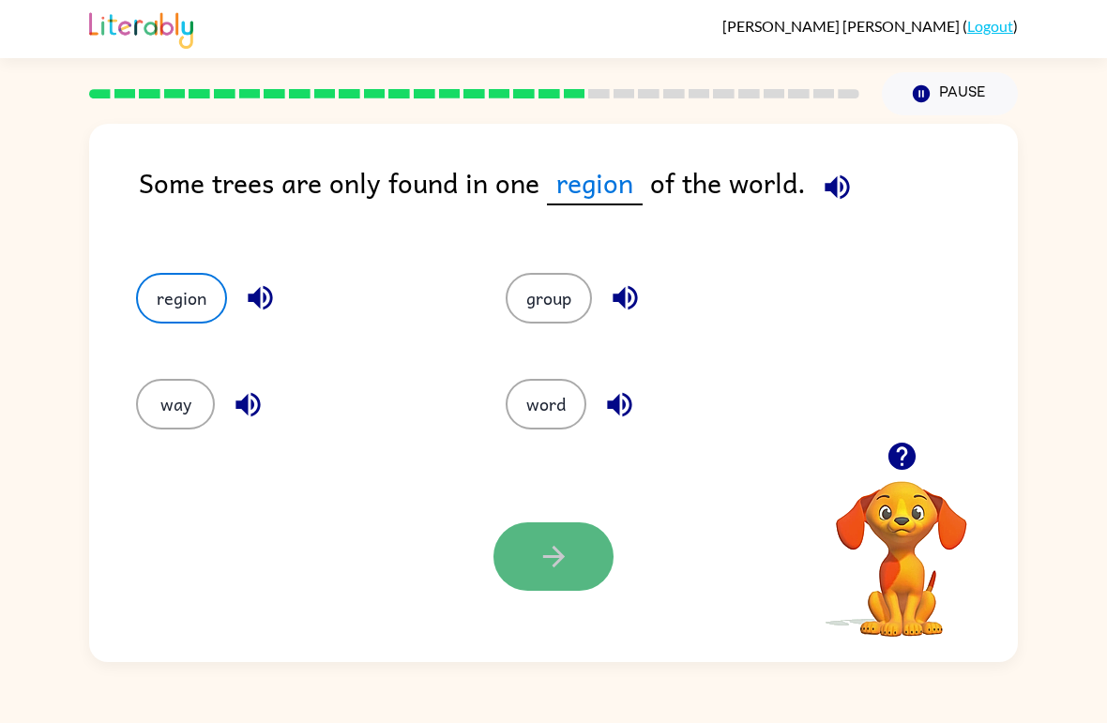
click at [509, 545] on button "button" at bounding box center [553, 556] width 120 height 68
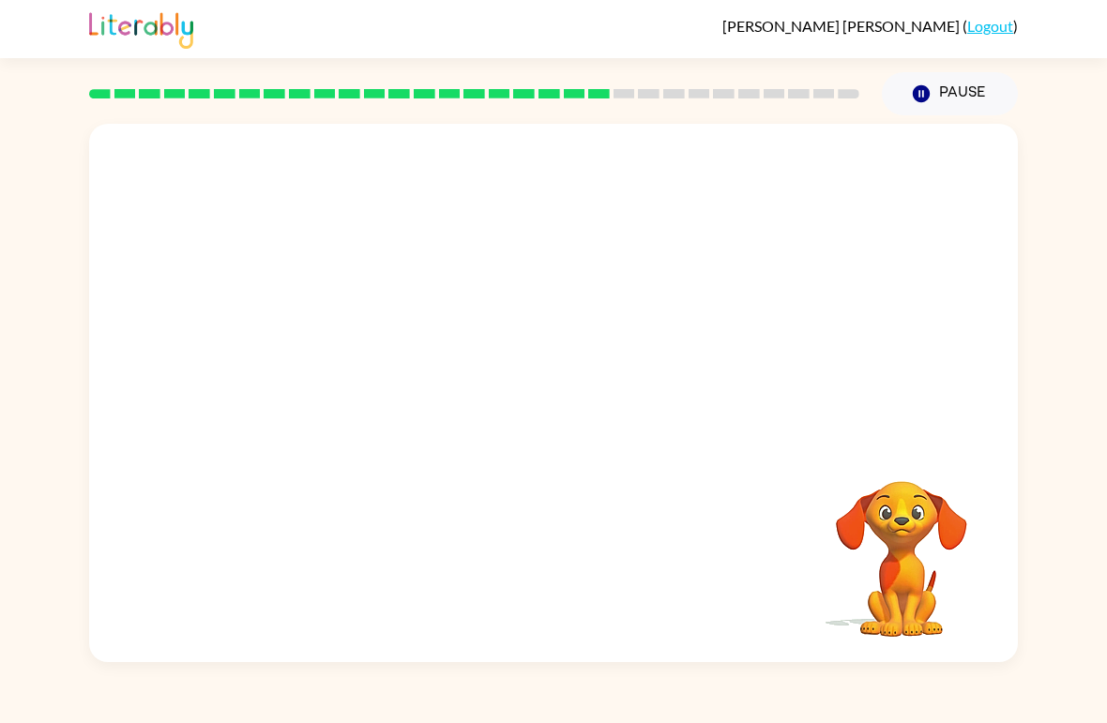
click at [388, 384] on video "Your browser must support playing .mp4 files to use Literably. Please try using…" at bounding box center [553, 283] width 928 height 318
click at [505, 398] on button "button" at bounding box center [553, 403] width 120 height 68
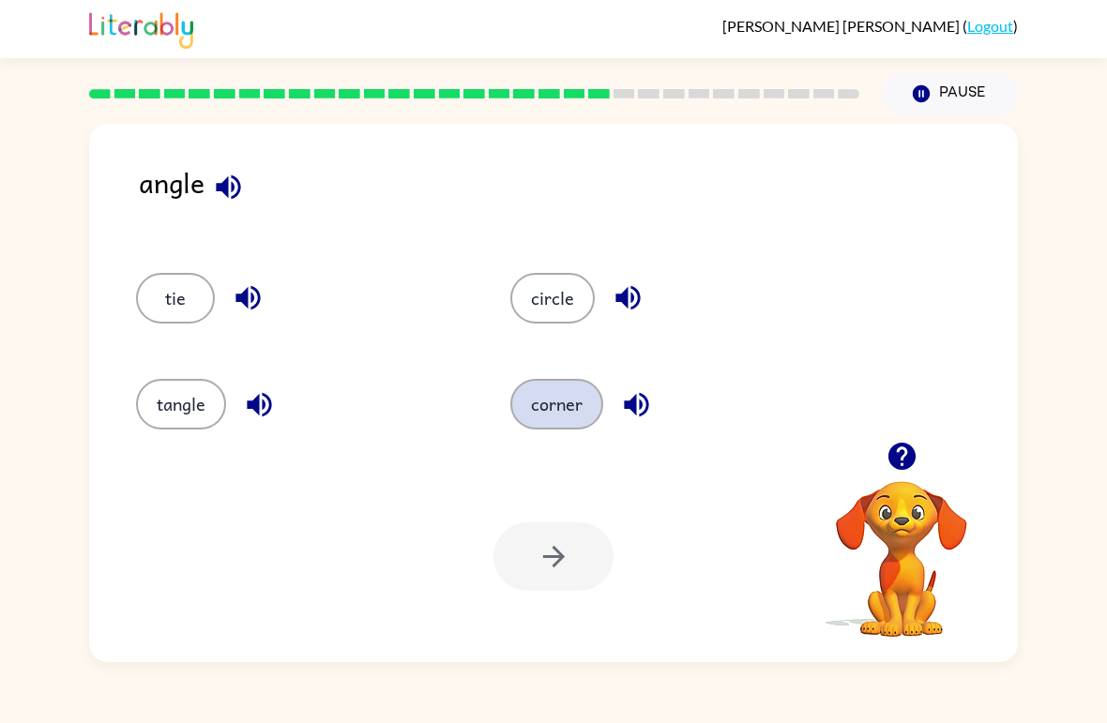
click at [573, 393] on button "corner" at bounding box center [556, 404] width 93 height 51
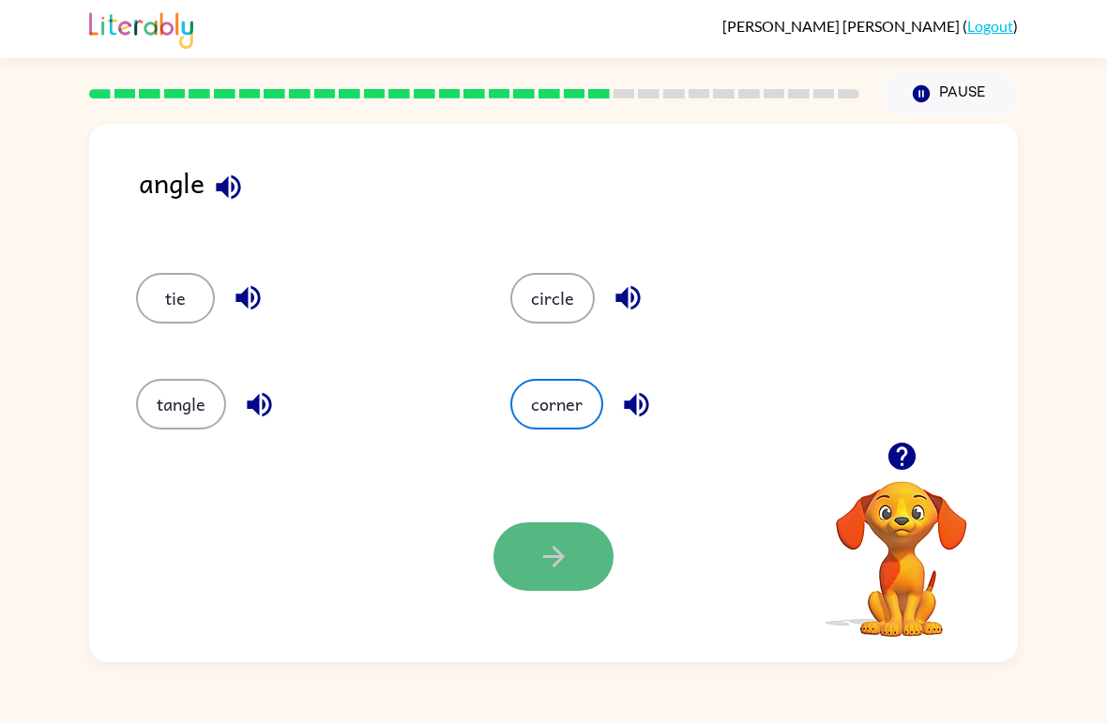
click at [517, 551] on button "button" at bounding box center [553, 556] width 120 height 68
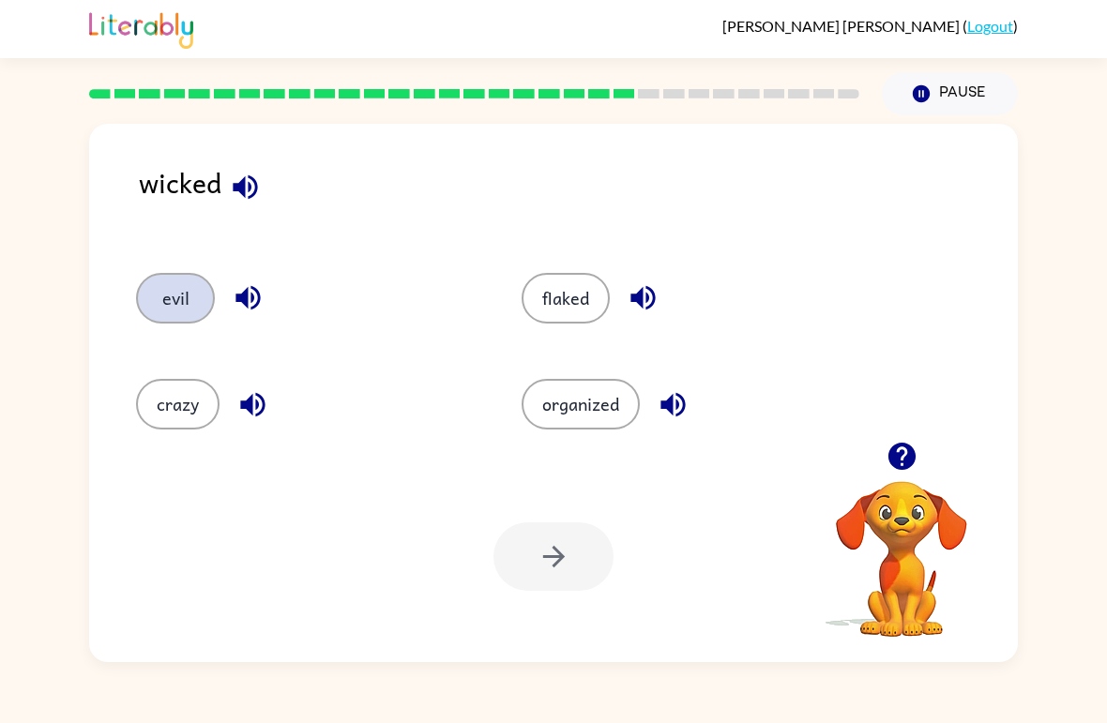
click at [173, 320] on button "evil" at bounding box center [175, 298] width 79 height 51
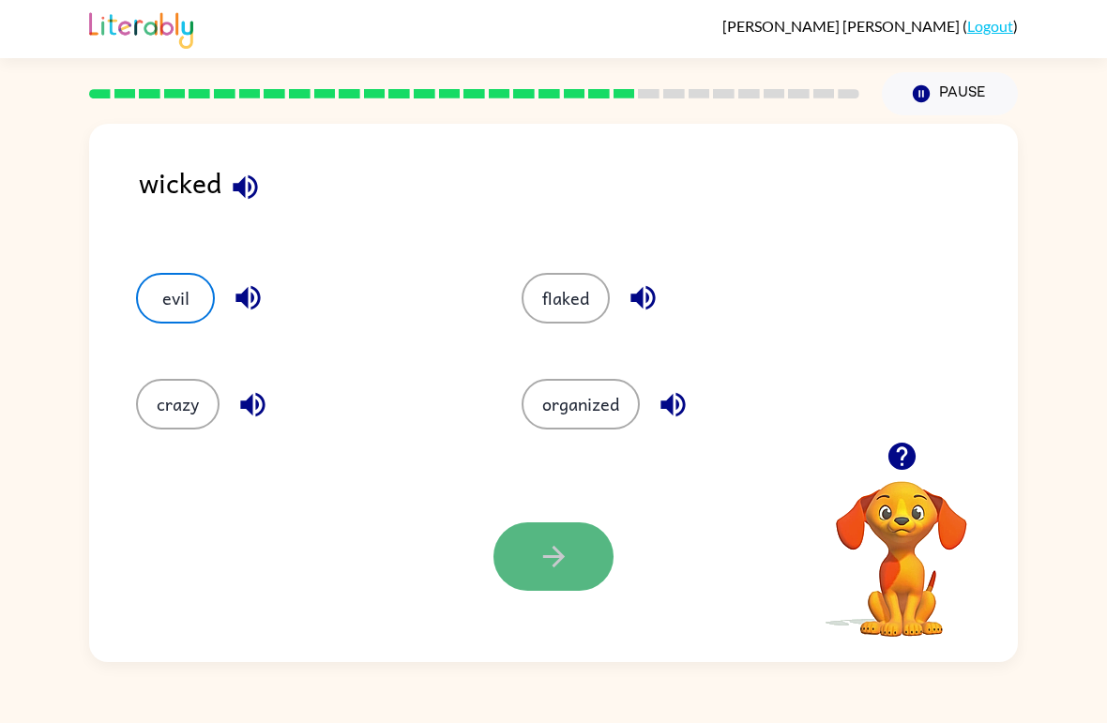
click at [551, 581] on button "button" at bounding box center [553, 556] width 120 height 68
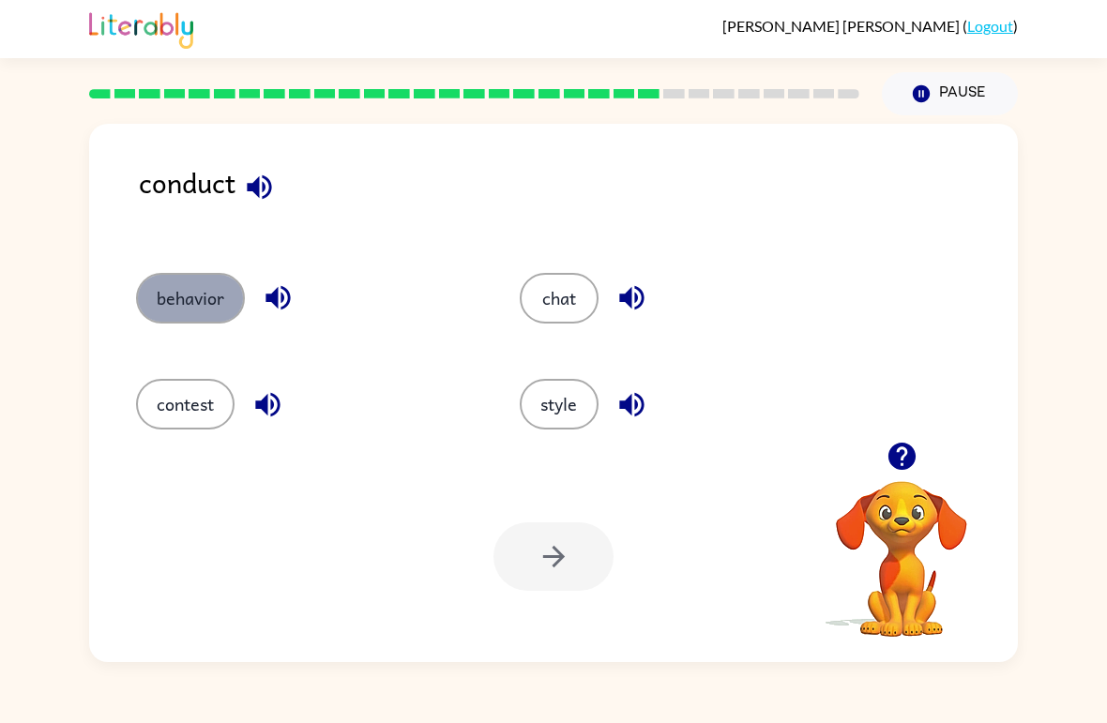
click at [213, 321] on button "behavior" at bounding box center [190, 298] width 109 height 51
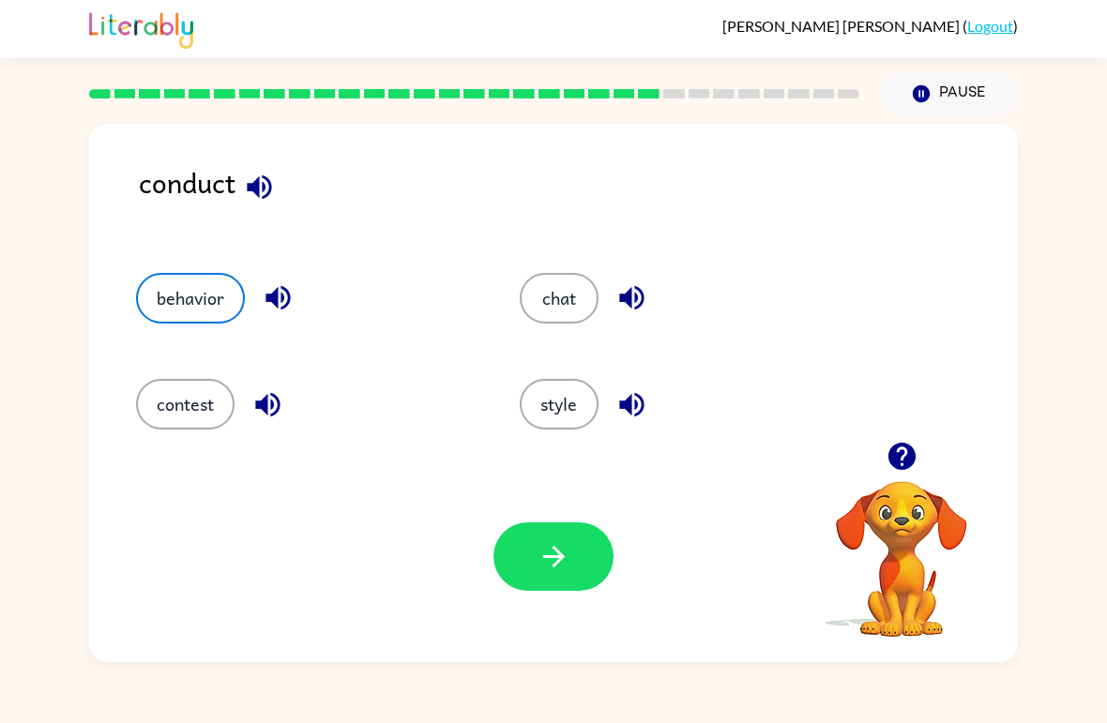
click at [533, 521] on div "Your browser must support playing .mp4 files to use Literably. Please try using…" at bounding box center [553, 556] width 928 height 211
click at [540, 558] on icon "button" at bounding box center [553, 556] width 33 height 33
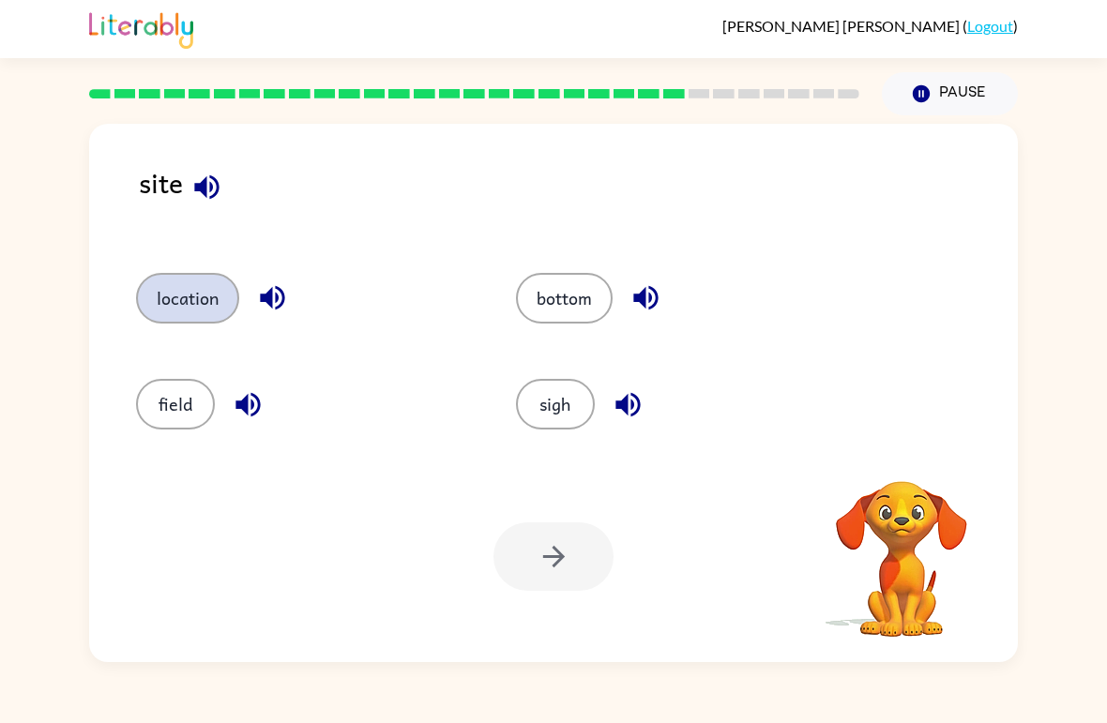
click at [208, 303] on button "location" at bounding box center [187, 298] width 103 height 51
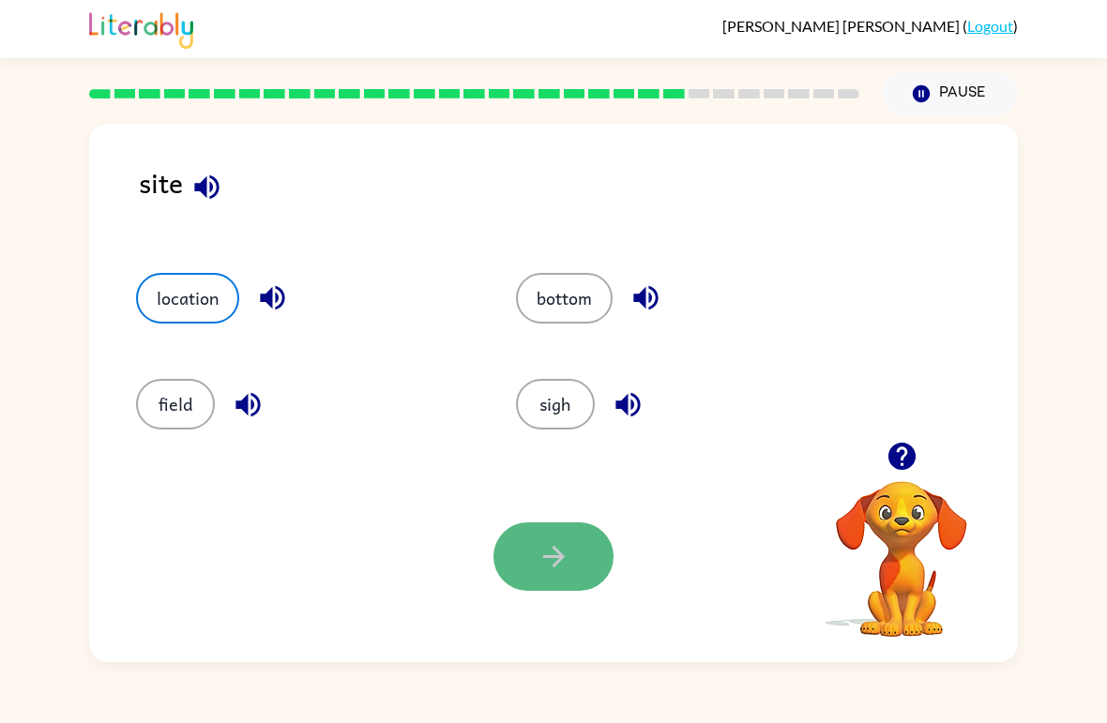
click at [559, 543] on icon "button" at bounding box center [553, 556] width 33 height 33
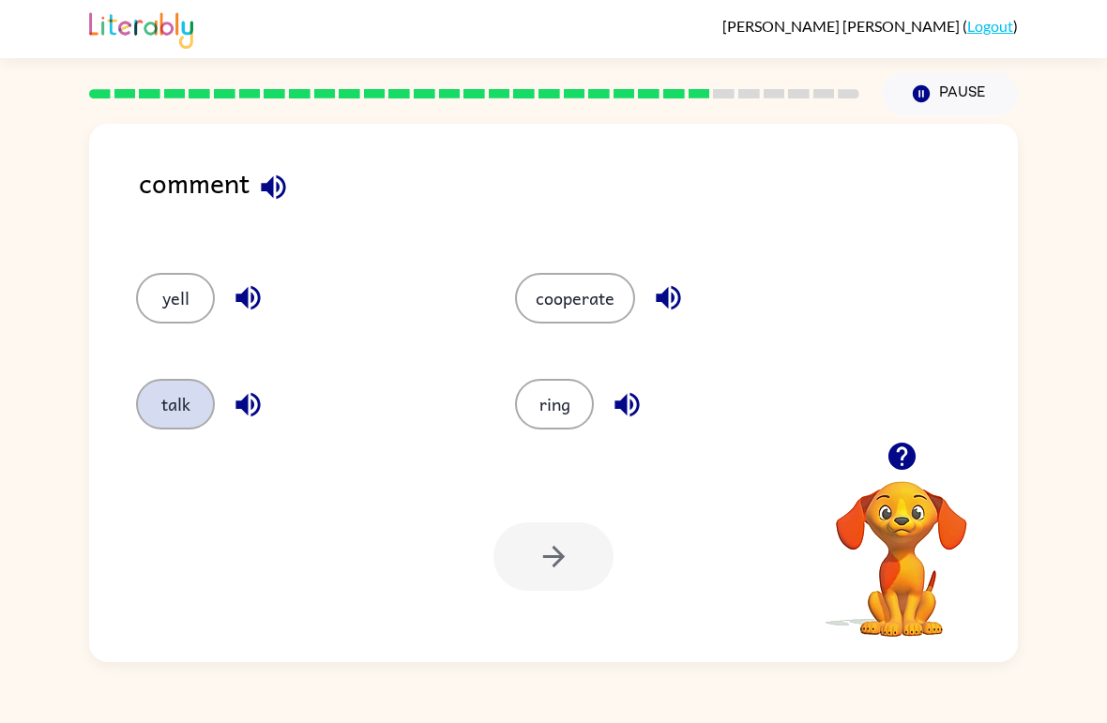
click at [179, 429] on button "talk" at bounding box center [175, 404] width 79 height 51
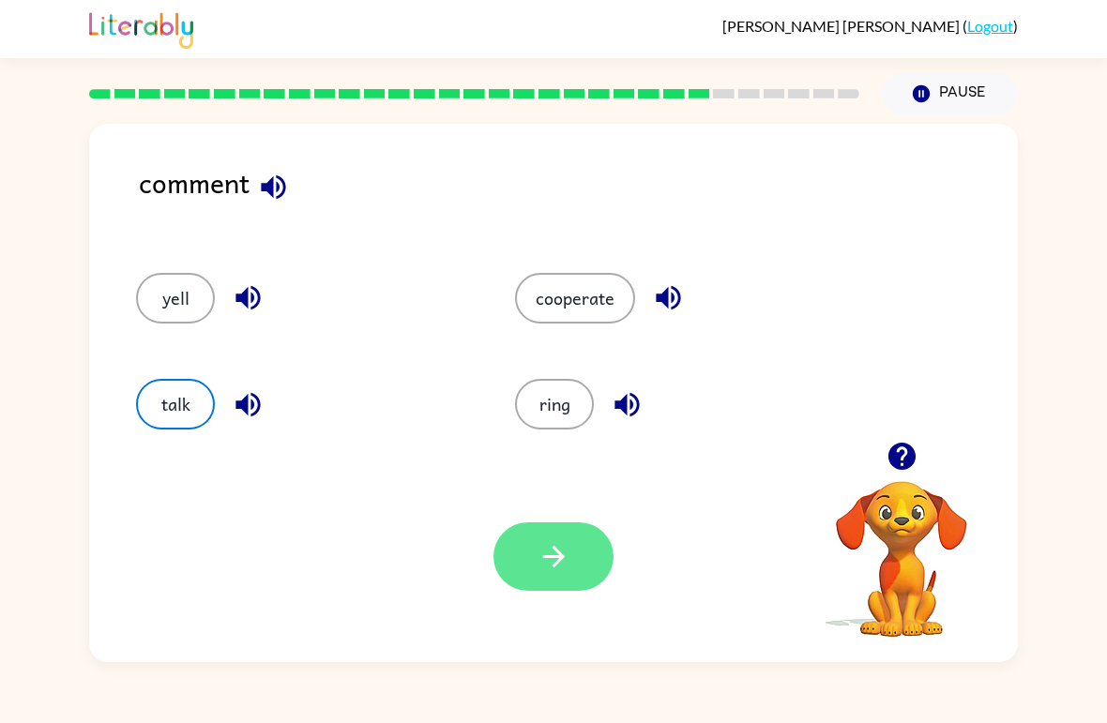
click at [551, 562] on icon "button" at bounding box center [553, 556] width 33 height 33
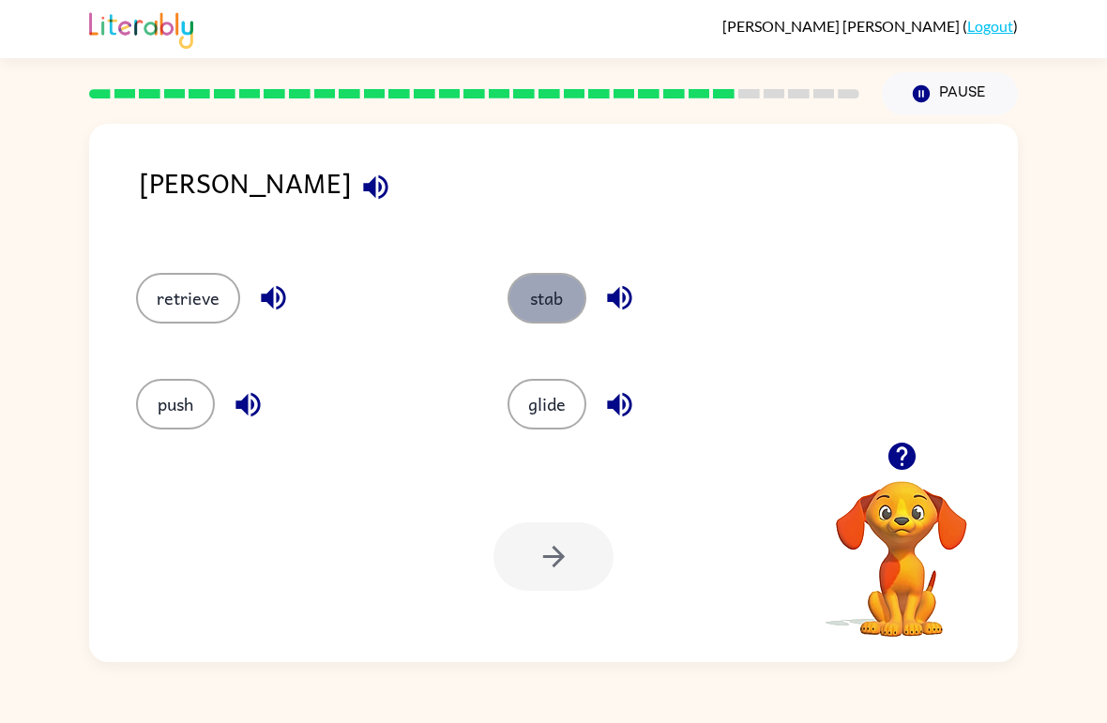
click at [548, 299] on button "stab" at bounding box center [546, 298] width 79 height 51
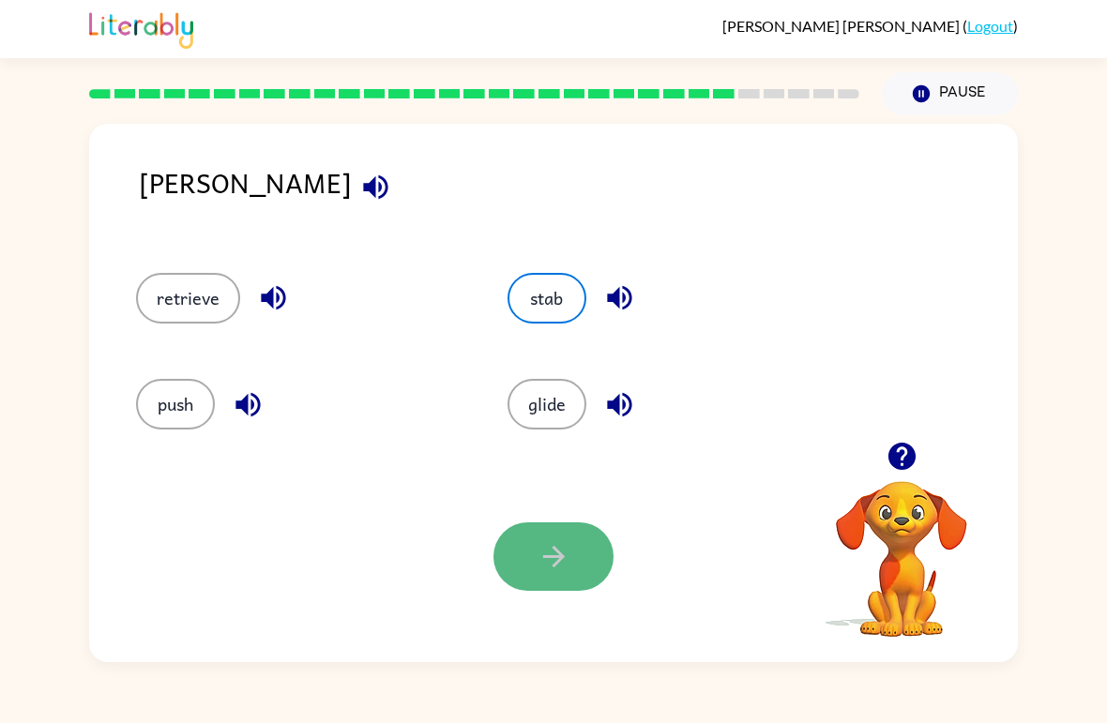
click at [550, 579] on button "button" at bounding box center [553, 556] width 120 height 68
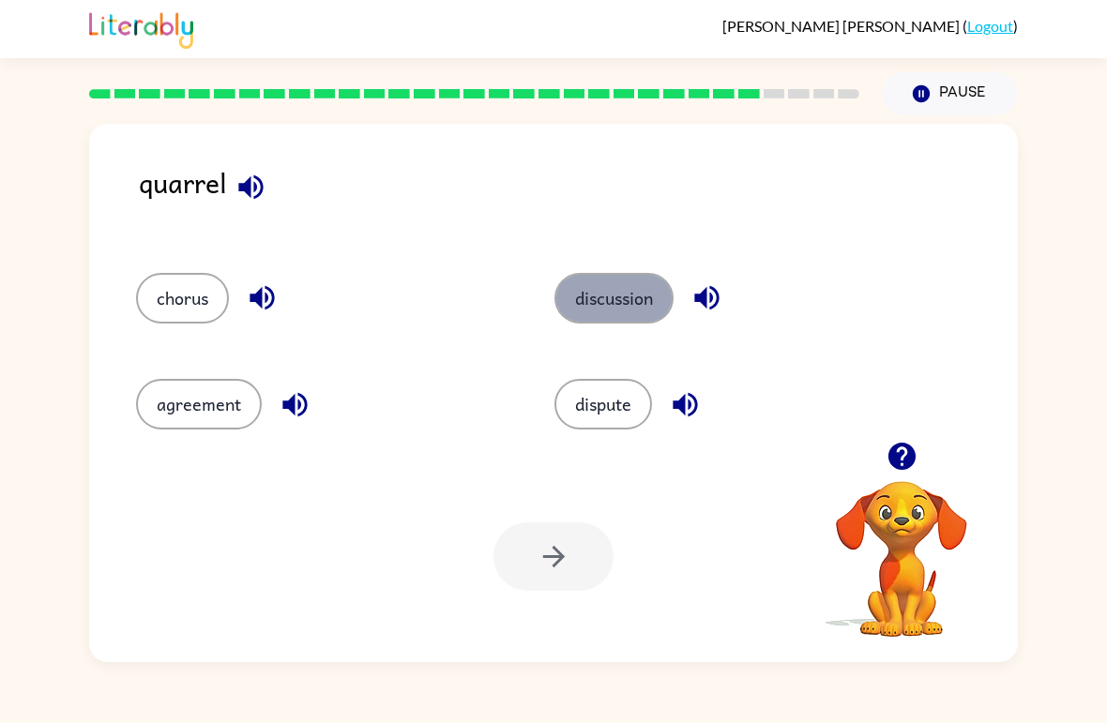
click at [627, 316] on button "discussion" at bounding box center [613, 298] width 119 height 51
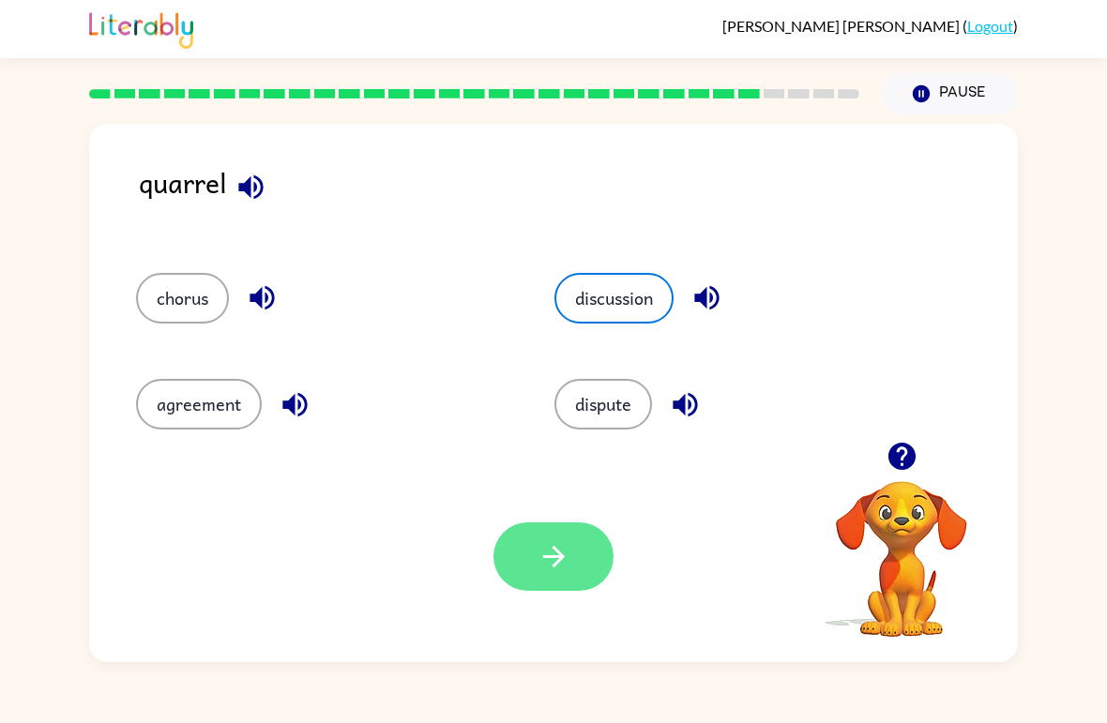
click at [559, 576] on button "button" at bounding box center [553, 556] width 120 height 68
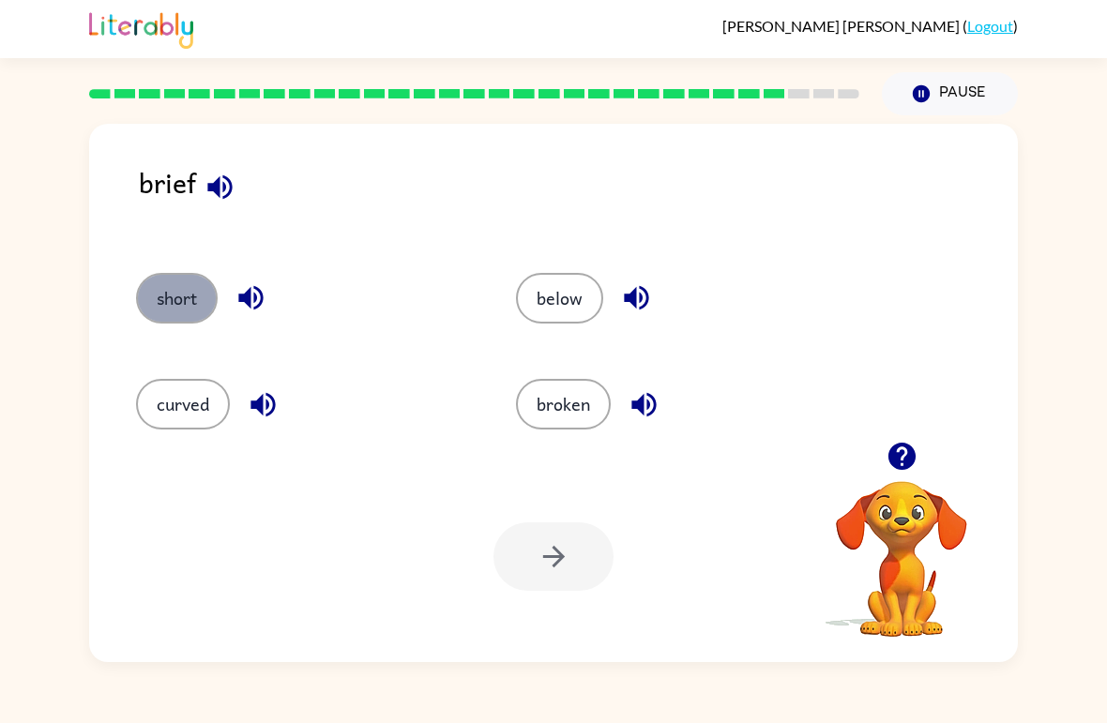
click at [188, 277] on button "short" at bounding box center [177, 298] width 82 height 51
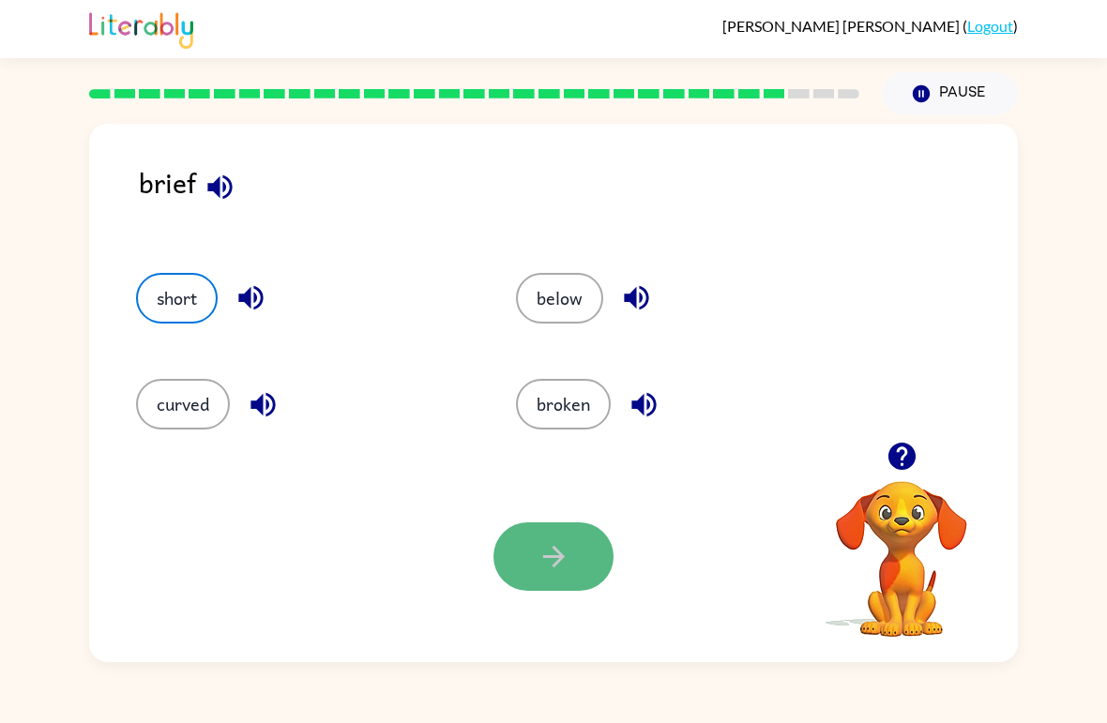
click at [533, 526] on button "button" at bounding box center [553, 556] width 120 height 68
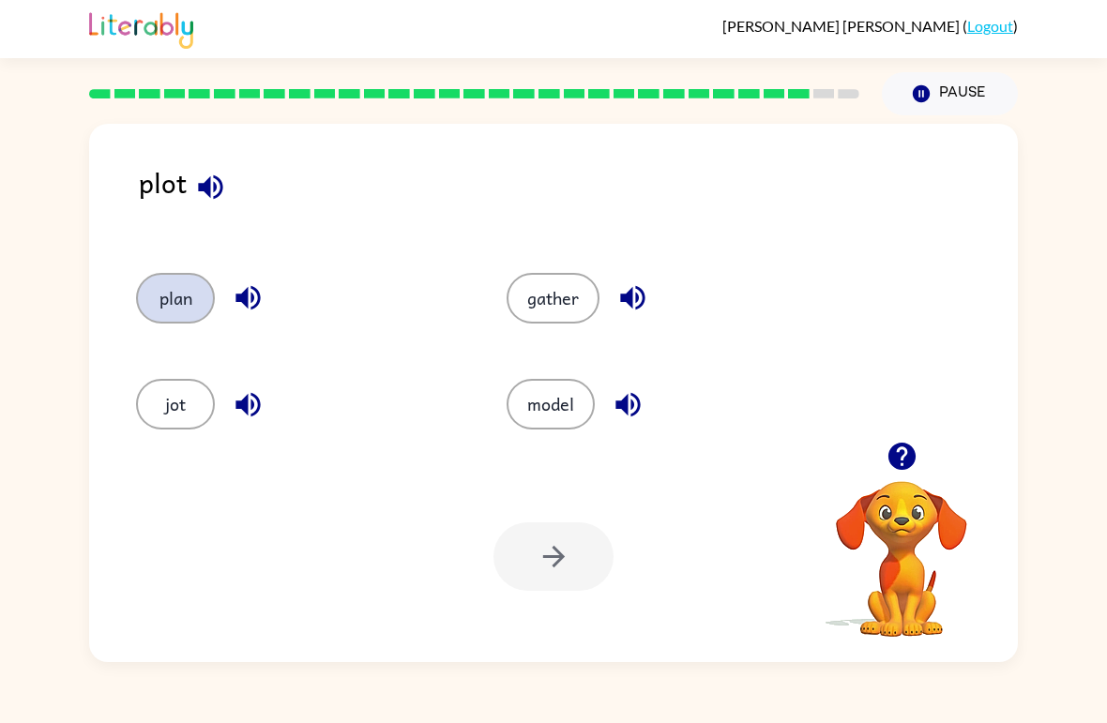
click at [189, 322] on button "plan" at bounding box center [175, 298] width 79 height 51
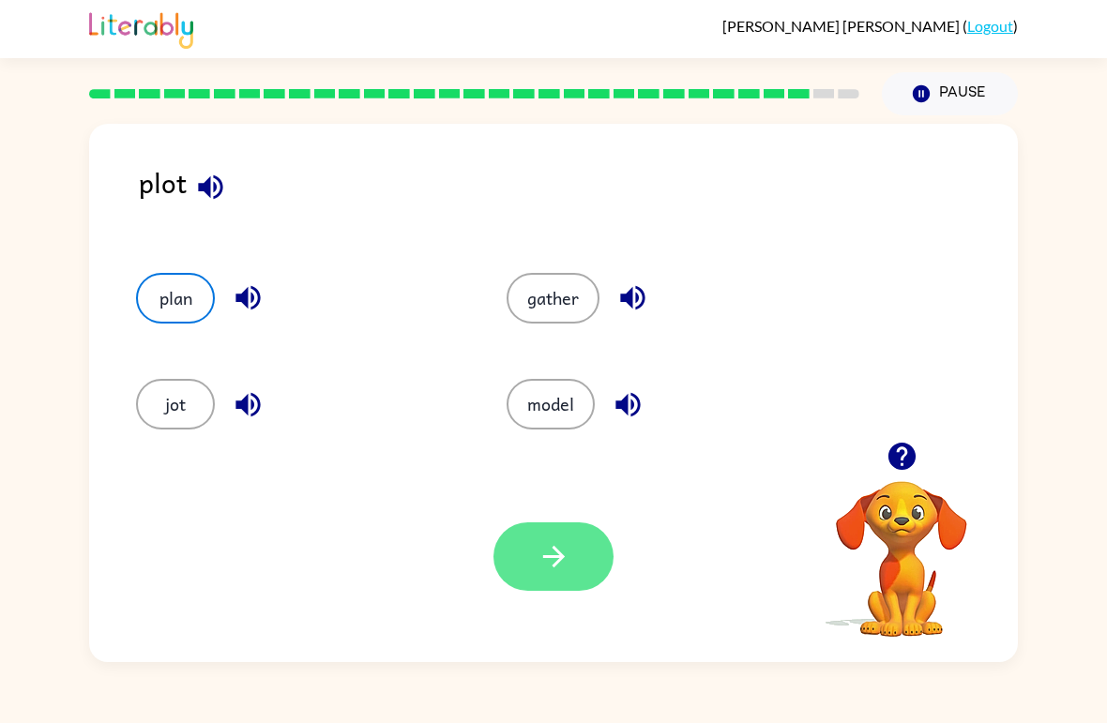
click at [575, 587] on button "button" at bounding box center [553, 556] width 120 height 68
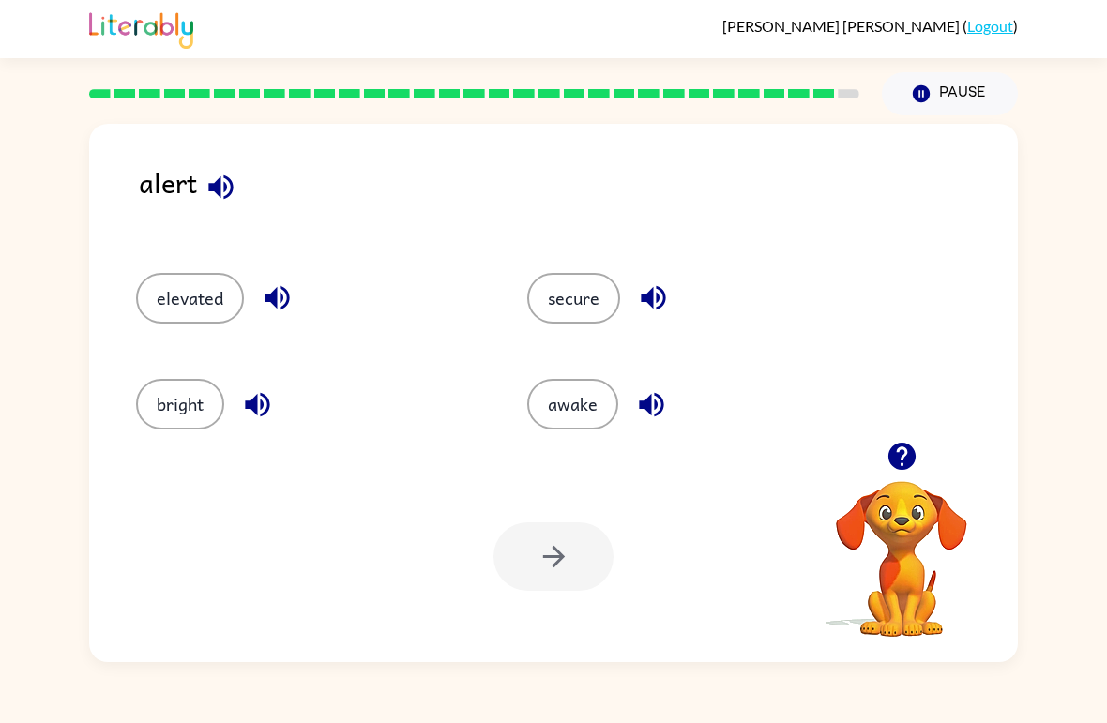
click at [599, 324] on div "secure" at bounding box center [701, 298] width 348 height 51
click at [590, 286] on button "secure" at bounding box center [573, 298] width 93 height 51
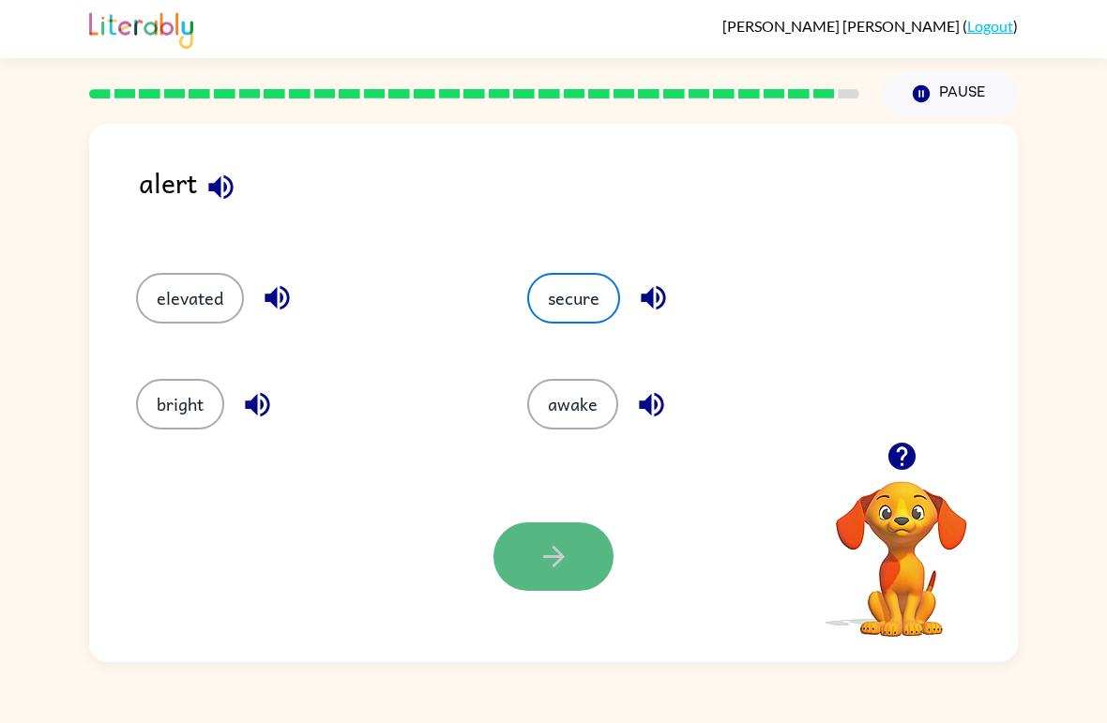
click at [544, 566] on icon "button" at bounding box center [553, 556] width 33 height 33
